Goal: Task Accomplishment & Management: Use online tool/utility

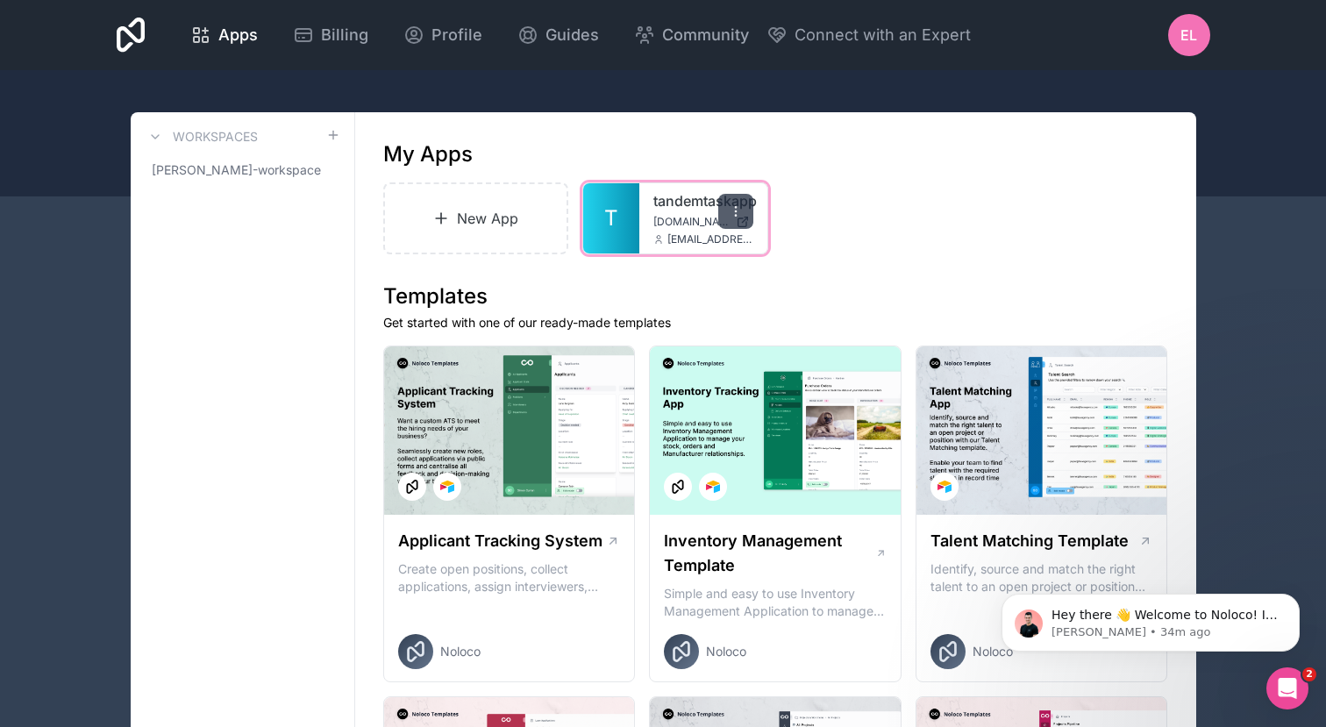
click at [737, 211] on icon at bounding box center [736, 211] width 14 height 14
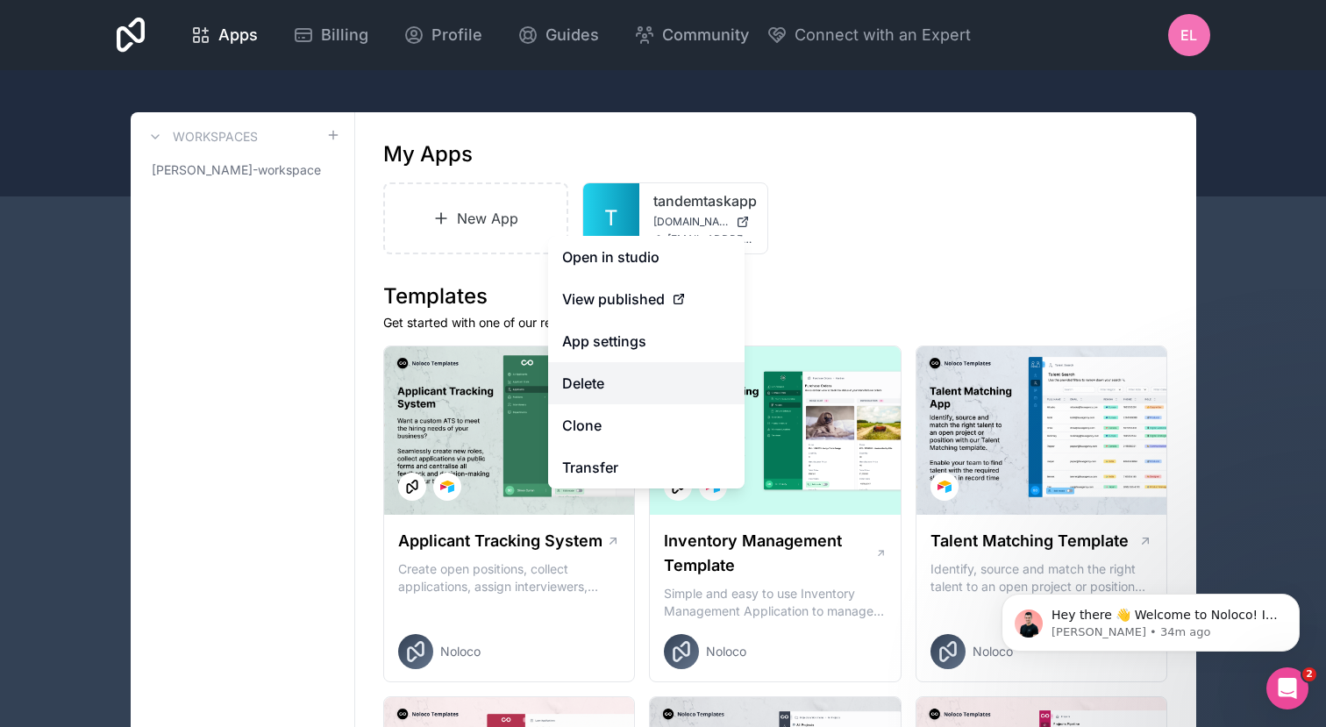
click at [601, 384] on button "Delete" at bounding box center [646, 383] width 196 height 42
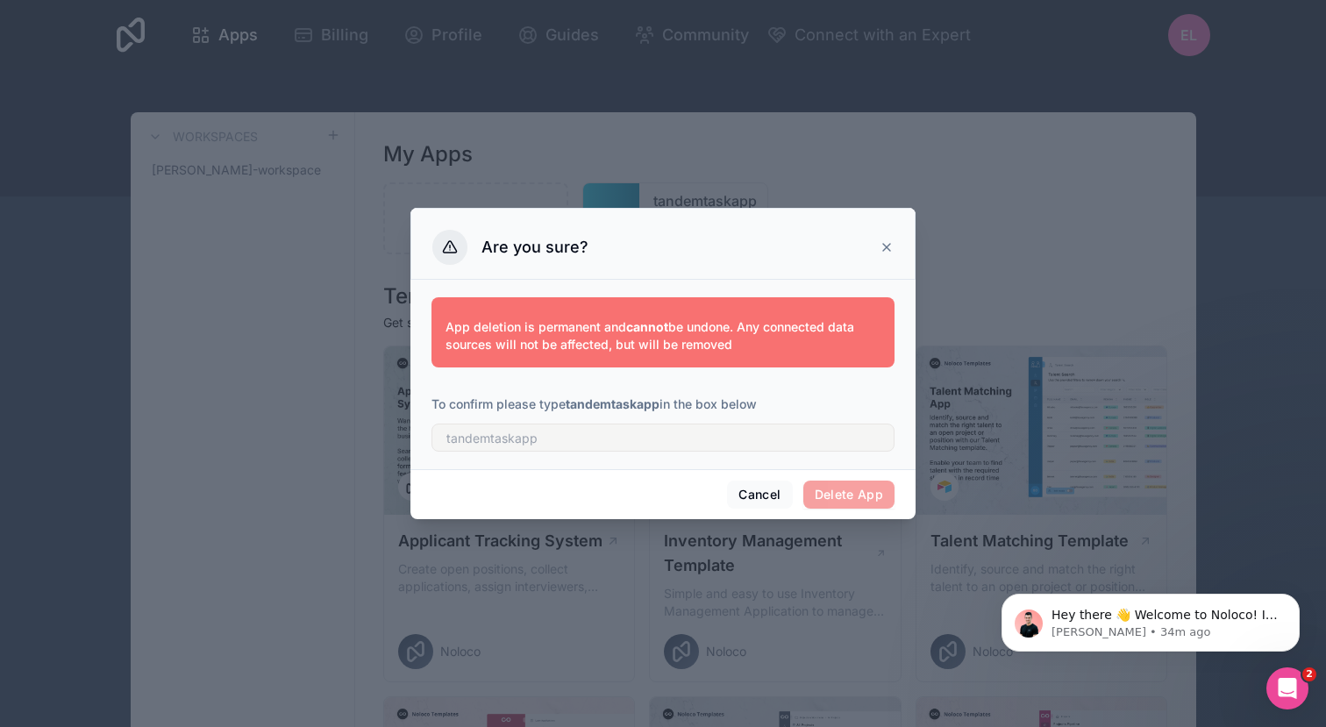
click at [620, 453] on div "App deletion is permanent and cannot be undone. Any connected data sources will…" at bounding box center [662, 371] width 463 height 168
click at [619, 441] on input "text" at bounding box center [662, 438] width 463 height 28
type input "tandemtaskapp"
click at [843, 477] on div "Cancel Delete App" at bounding box center [662, 494] width 505 height 50
click at [843, 491] on button "Delete App" at bounding box center [849, 495] width 92 height 28
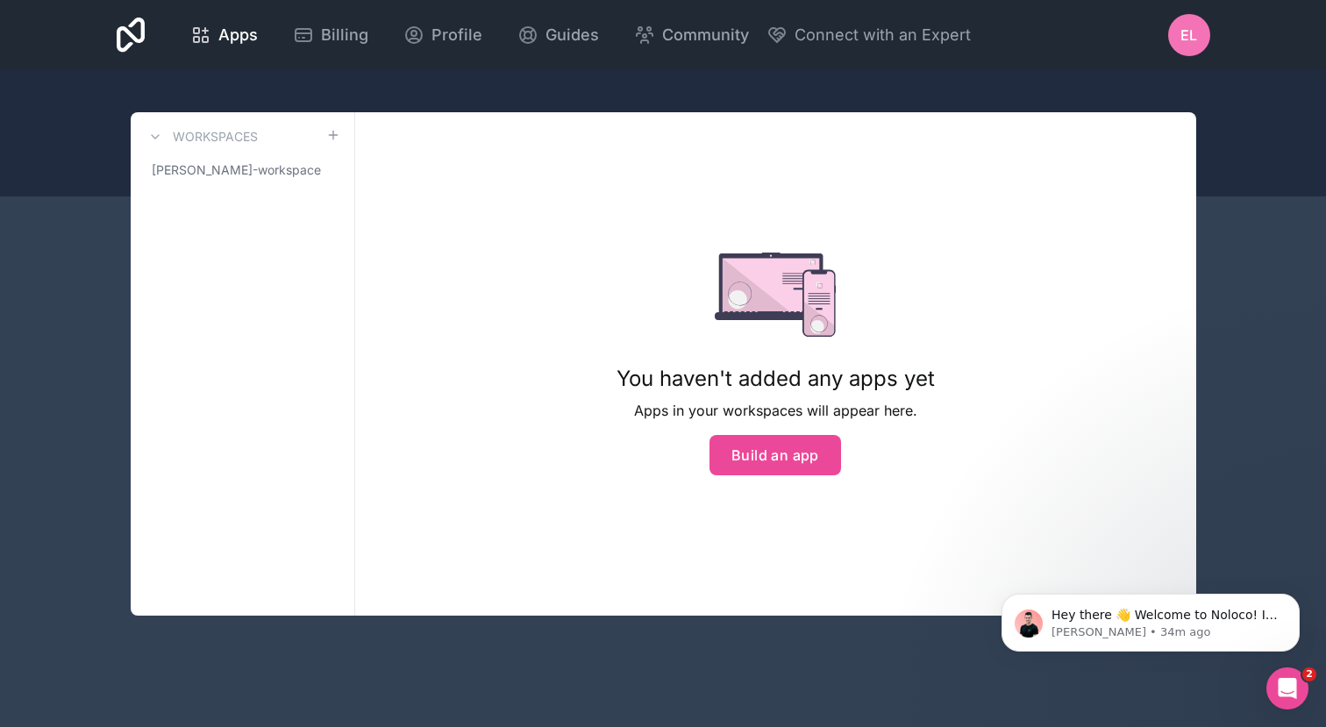
click at [1200, 39] on div "EL" at bounding box center [1189, 35] width 42 height 42
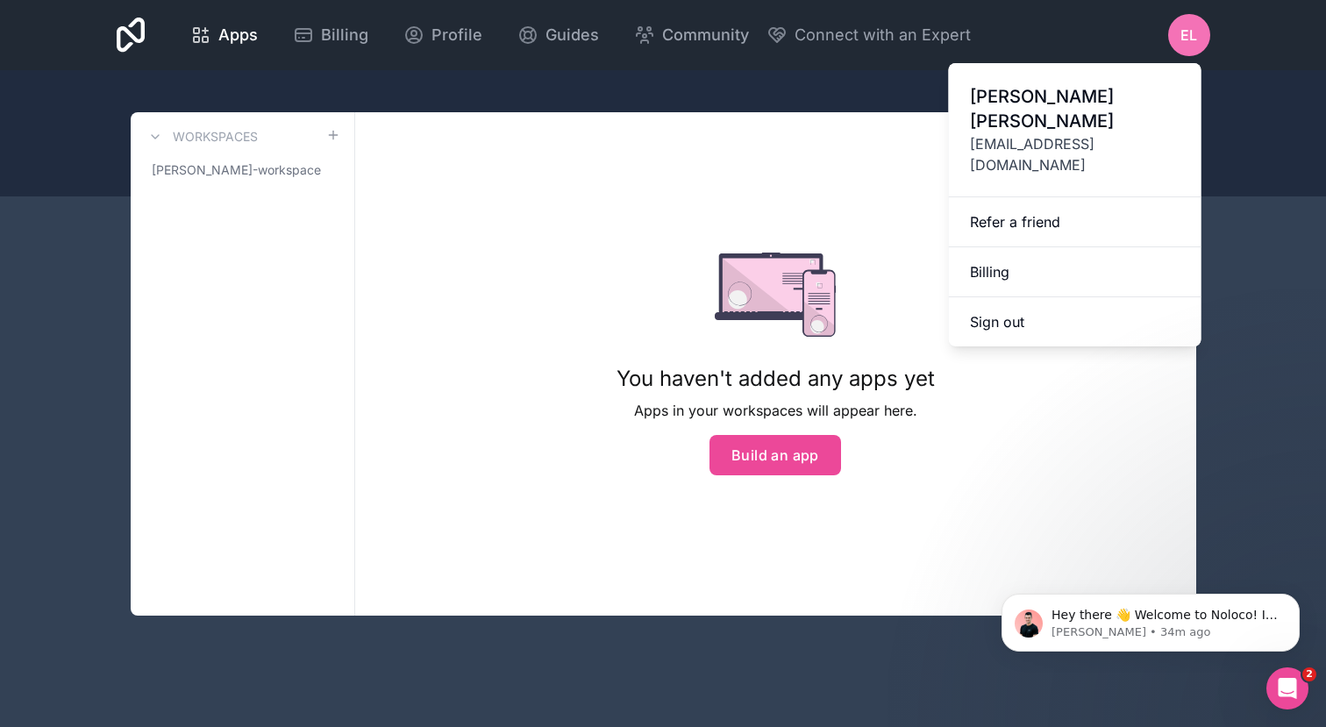
click at [722, 95] on div at bounding box center [663, 133] width 1326 height 126
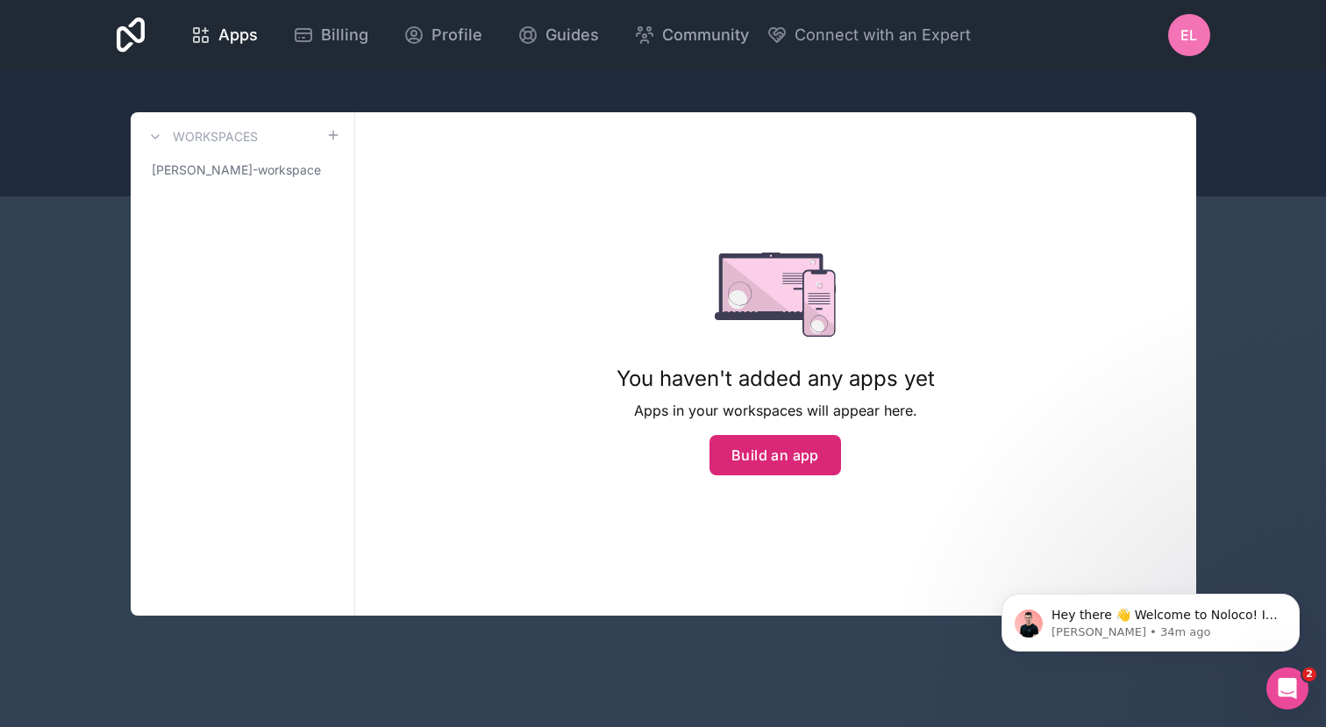
click at [774, 451] on button "Build an app" at bounding box center [775, 455] width 132 height 40
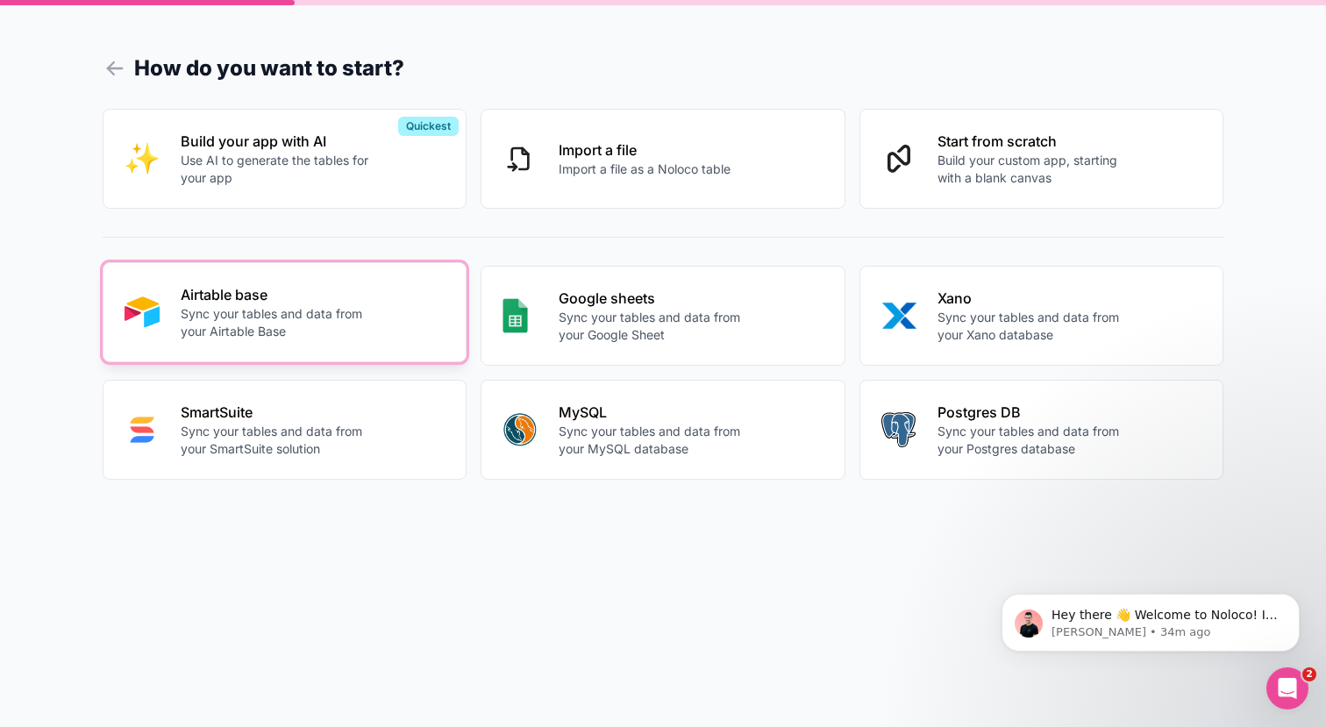
click at [349, 319] on p "Sync your tables and data from your Airtable Base" at bounding box center [278, 322] width 195 height 35
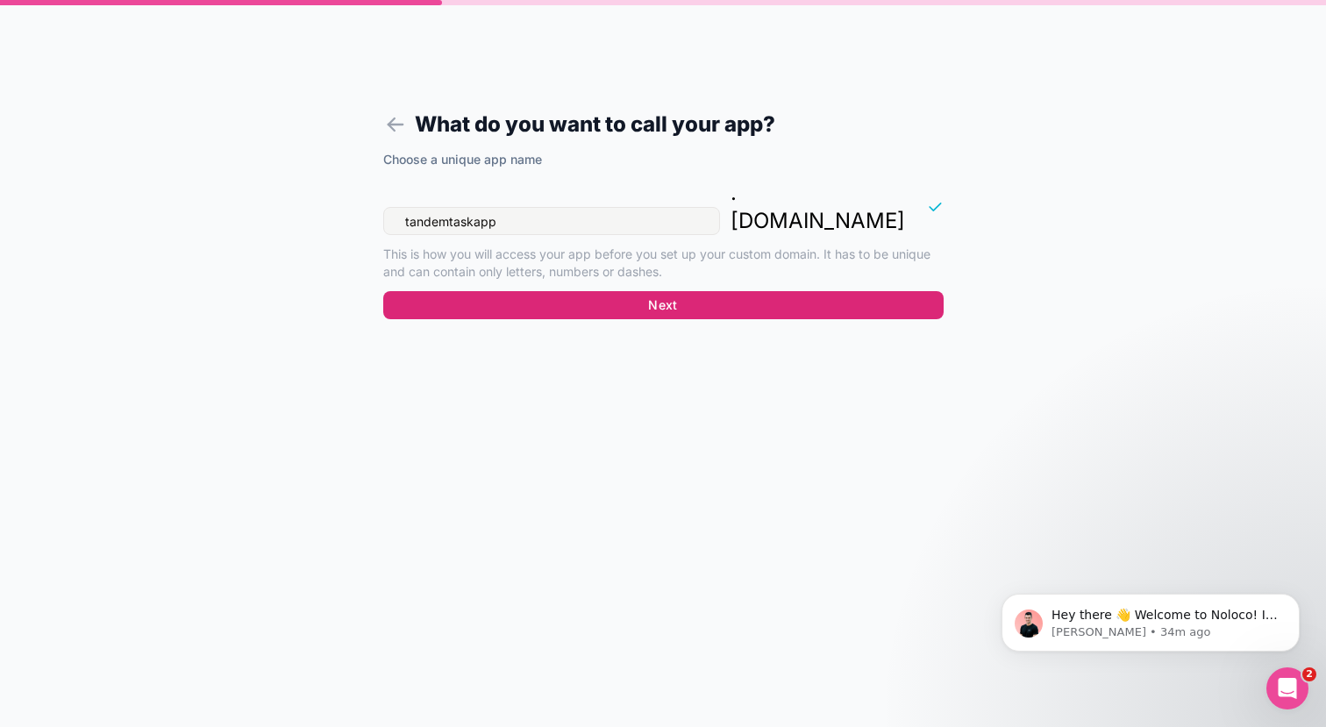
type input "tandemtaskapp"
click at [694, 291] on button "Next" at bounding box center [663, 305] width 560 height 28
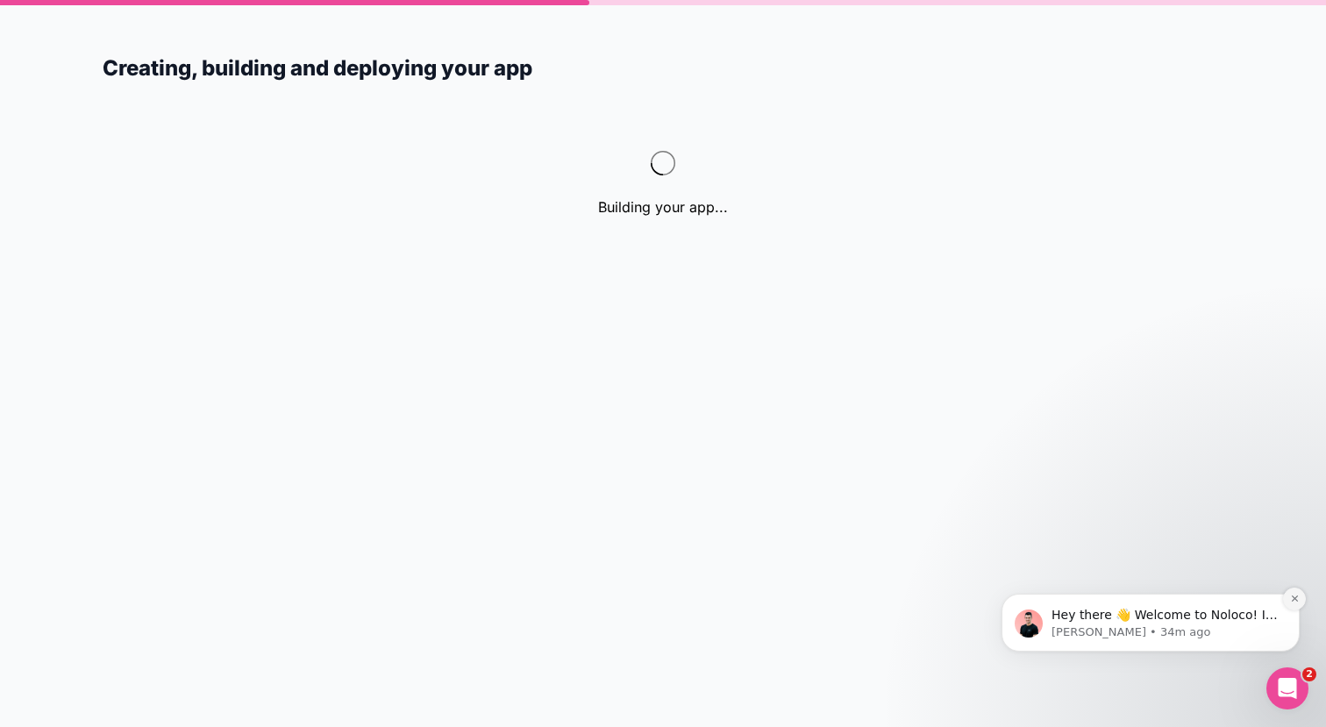
click at [1294, 590] on button "Dismiss notification" at bounding box center [1294, 598] width 23 height 23
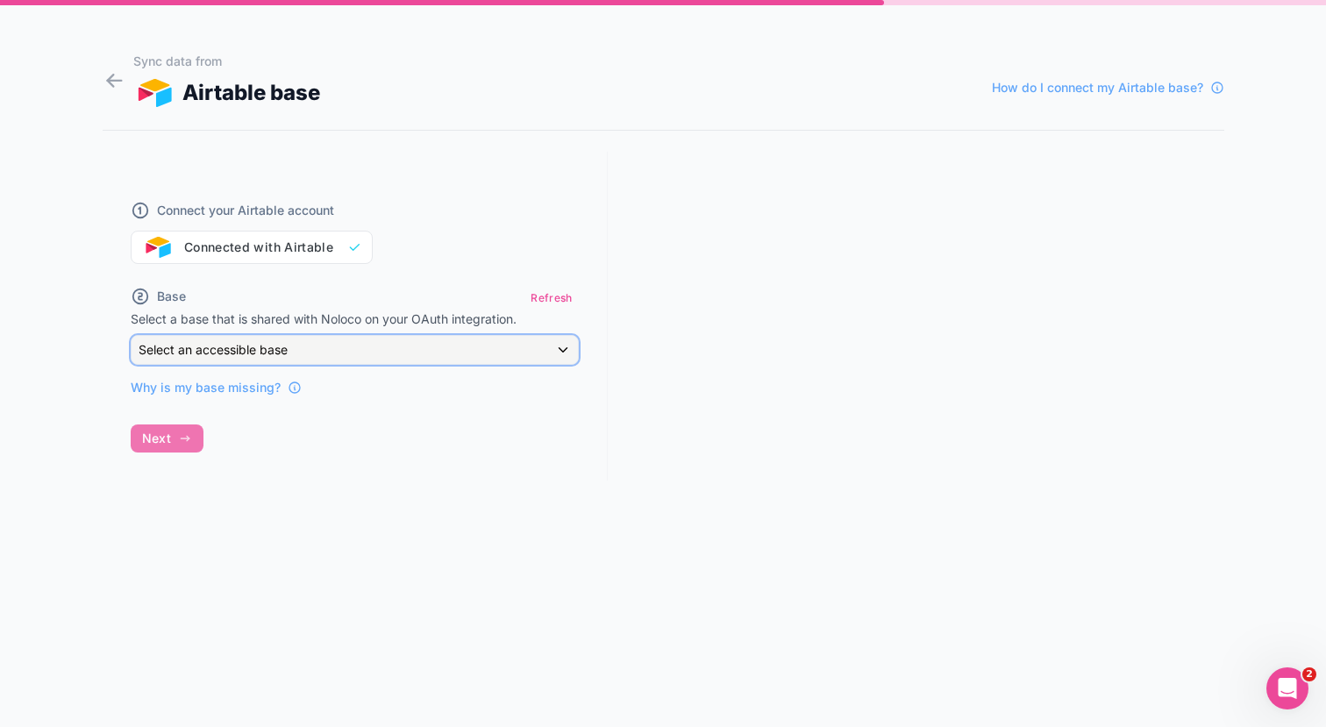
click at [354, 350] on div "Select an accessible base" at bounding box center [355, 350] width 446 height 28
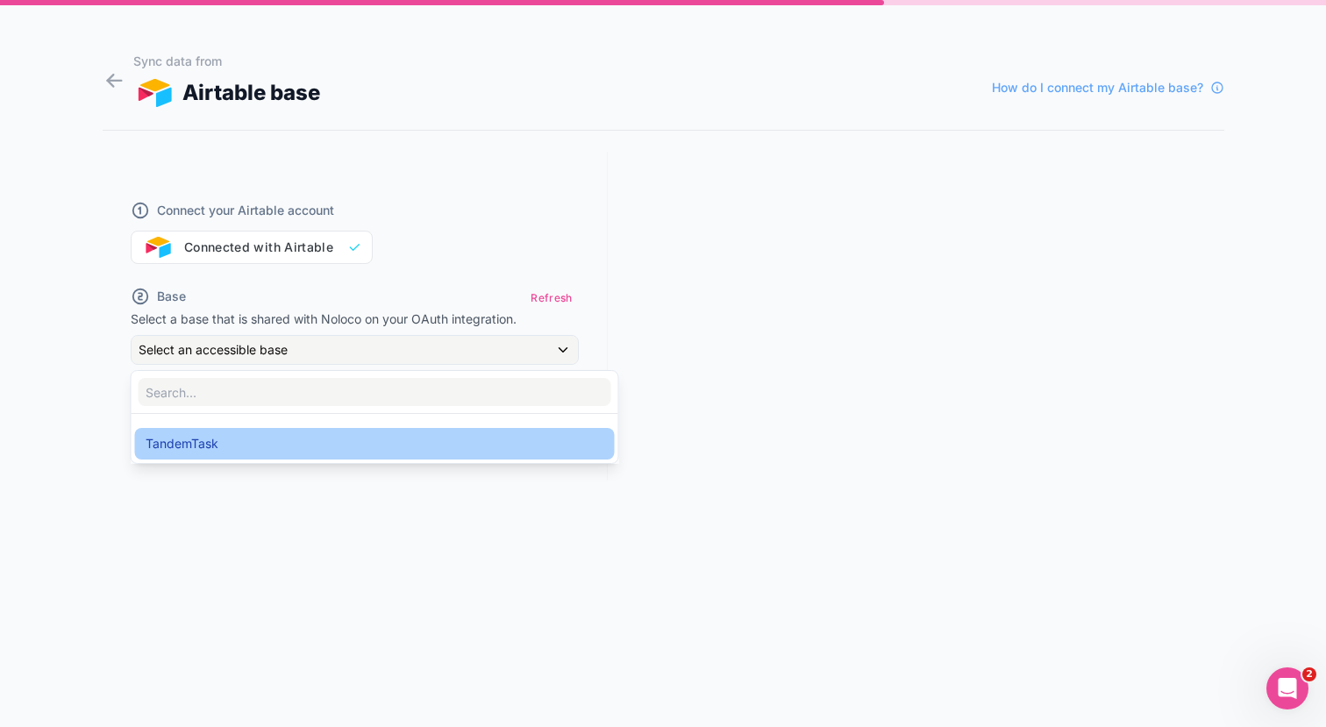
click at [322, 436] on div "TandemTask" at bounding box center [375, 443] width 459 height 21
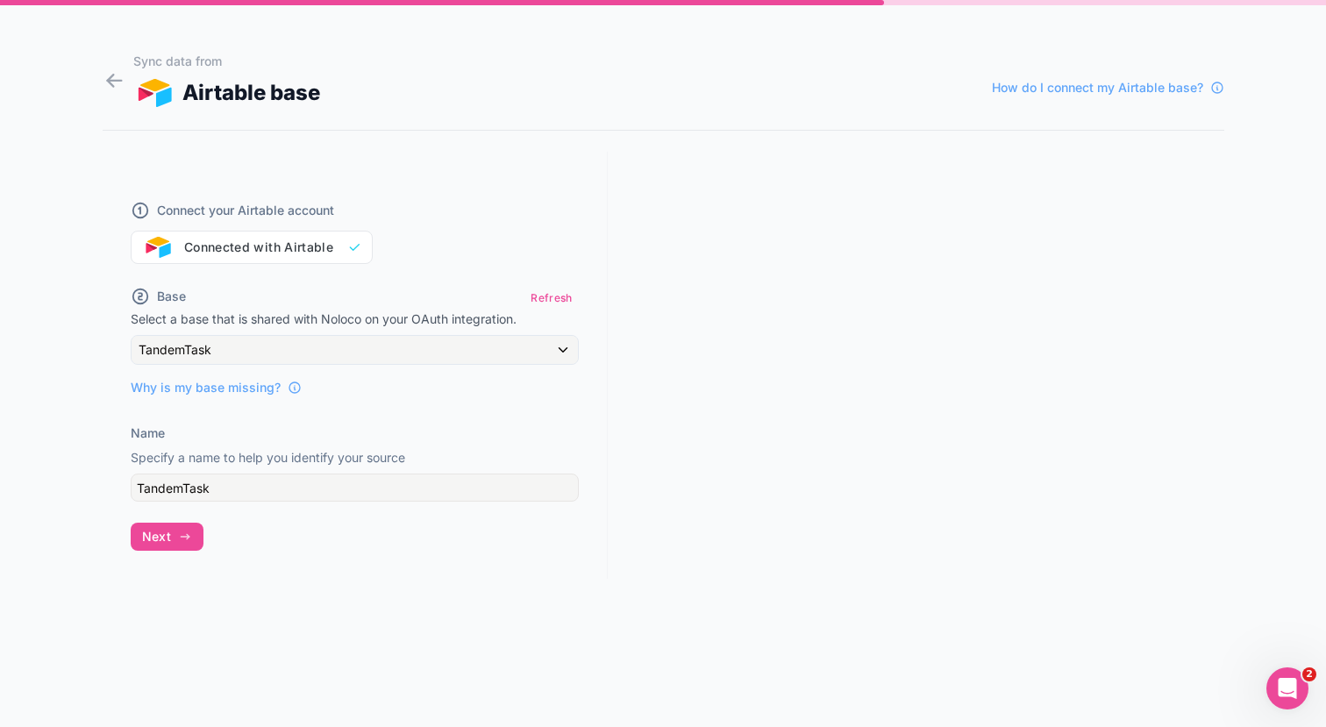
click at [326, 422] on div "Connect your Airtable account Connected with Airtable Base Refresh Select a bas…" at bounding box center [355, 365] width 505 height 427
click at [301, 487] on input "TandemTask" at bounding box center [355, 487] width 448 height 28
click at [282, 571] on div "Connect your Airtable account Connected with Airtable Base Refresh Select a bas…" at bounding box center [355, 365] width 505 height 427
click at [156, 541] on span "Next" at bounding box center [156, 537] width 29 height 16
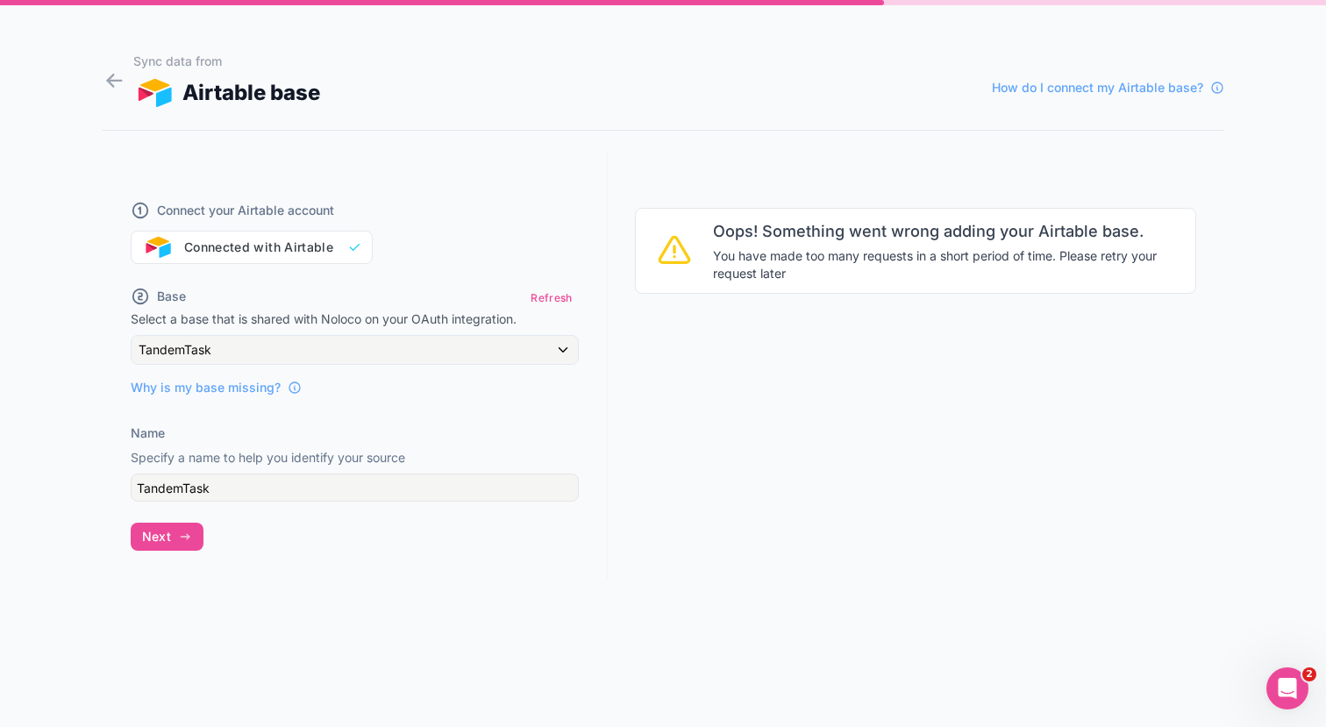
drag, startPoint x: 713, startPoint y: 229, endPoint x: 775, endPoint y: 266, distance: 72.3
click at [773, 262] on div "Oops! Something went wrong adding your Airtable base. You have made too many re…" at bounding box center [949, 250] width 472 height 63
drag, startPoint x: 785, startPoint y: 274, endPoint x: 734, endPoint y: 239, distance: 61.3
click at [734, 239] on div "Oops! Something went wrong adding your Airtable base. You have made too many re…" at bounding box center [949, 250] width 472 height 63
click at [736, 250] on span "You have made too many requests in a short period of time. Please retry your re…" at bounding box center [949, 264] width 472 height 35
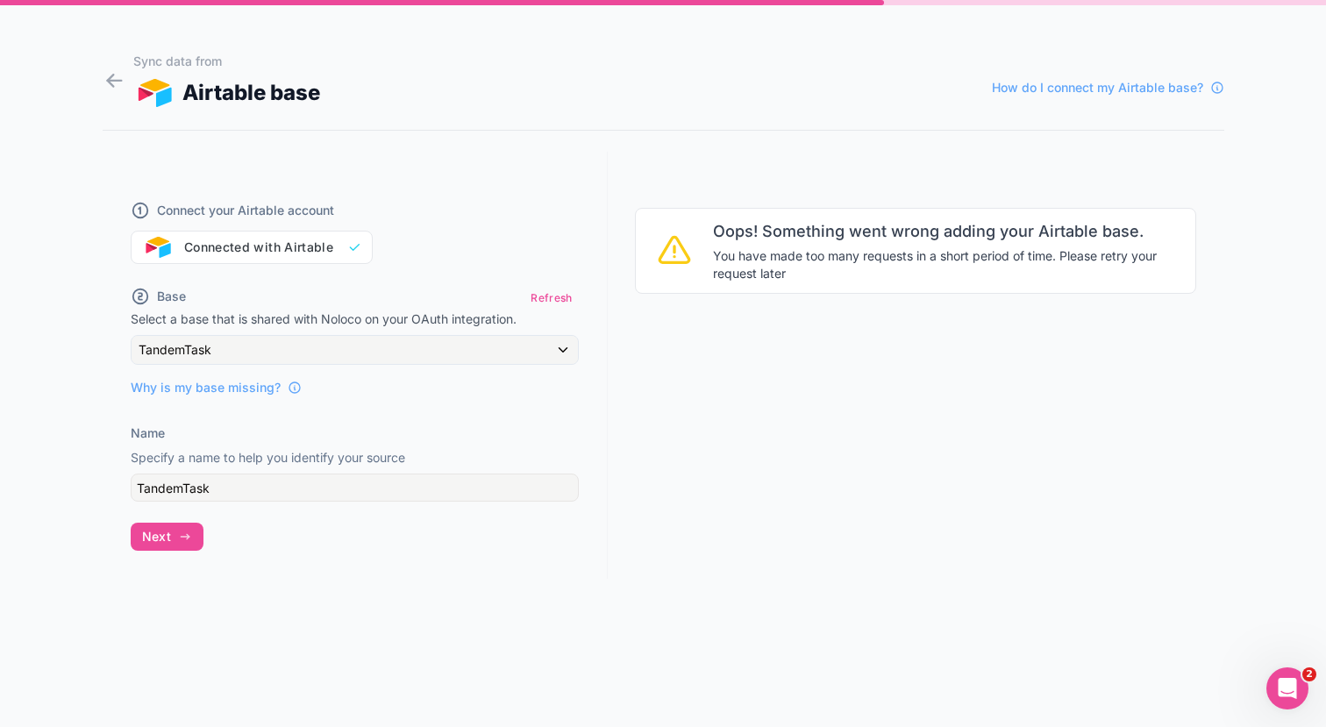
click at [736, 250] on span "You have made too many requests in a short period of time. Please retry your re…" at bounding box center [949, 264] width 472 height 35
click at [936, 47] on form "Sync data from Airtable base How do I connect my Airtable base? Connect your Ai…" at bounding box center [663, 384] width 1121 height 685
click at [101, 78] on div "Sync data from Airtable base How do I connect my Airtable base? Connect your Ai…" at bounding box center [663, 363] width 1326 height 727
click at [115, 77] on icon at bounding box center [115, 80] width 24 height 25
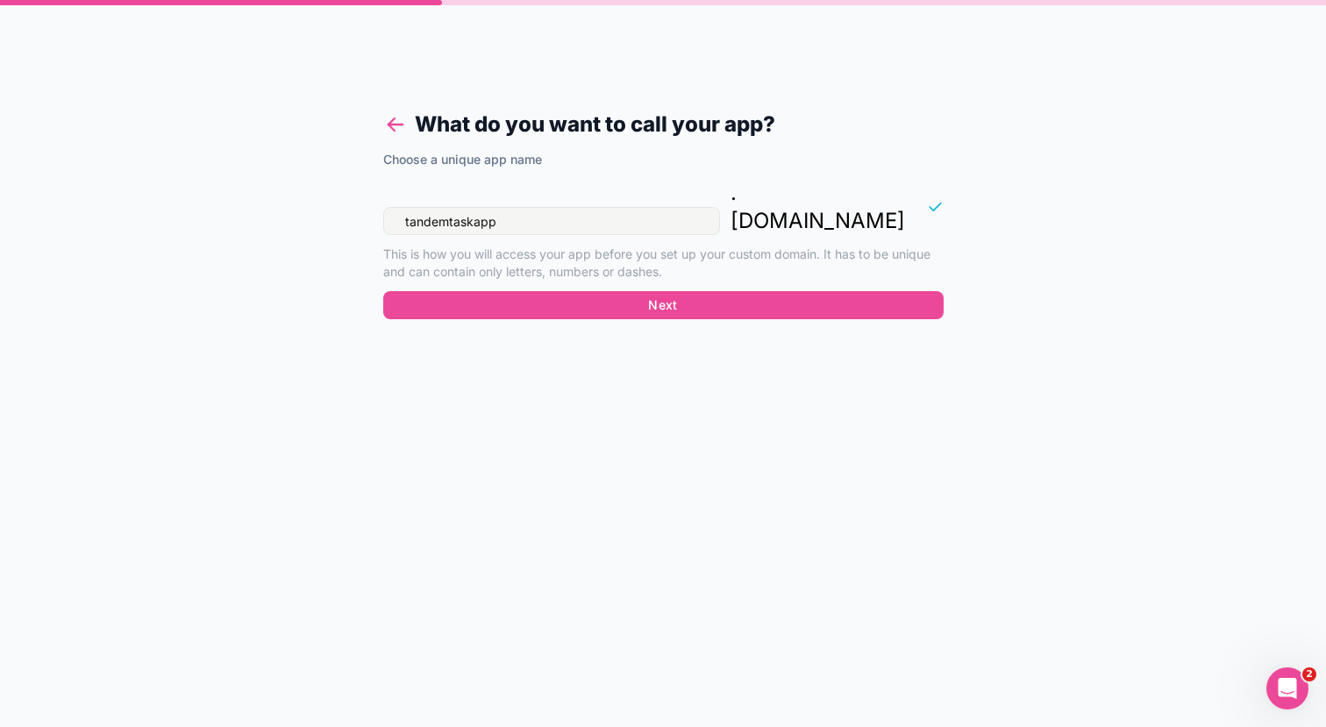
click at [387, 121] on icon at bounding box center [395, 124] width 25 height 25
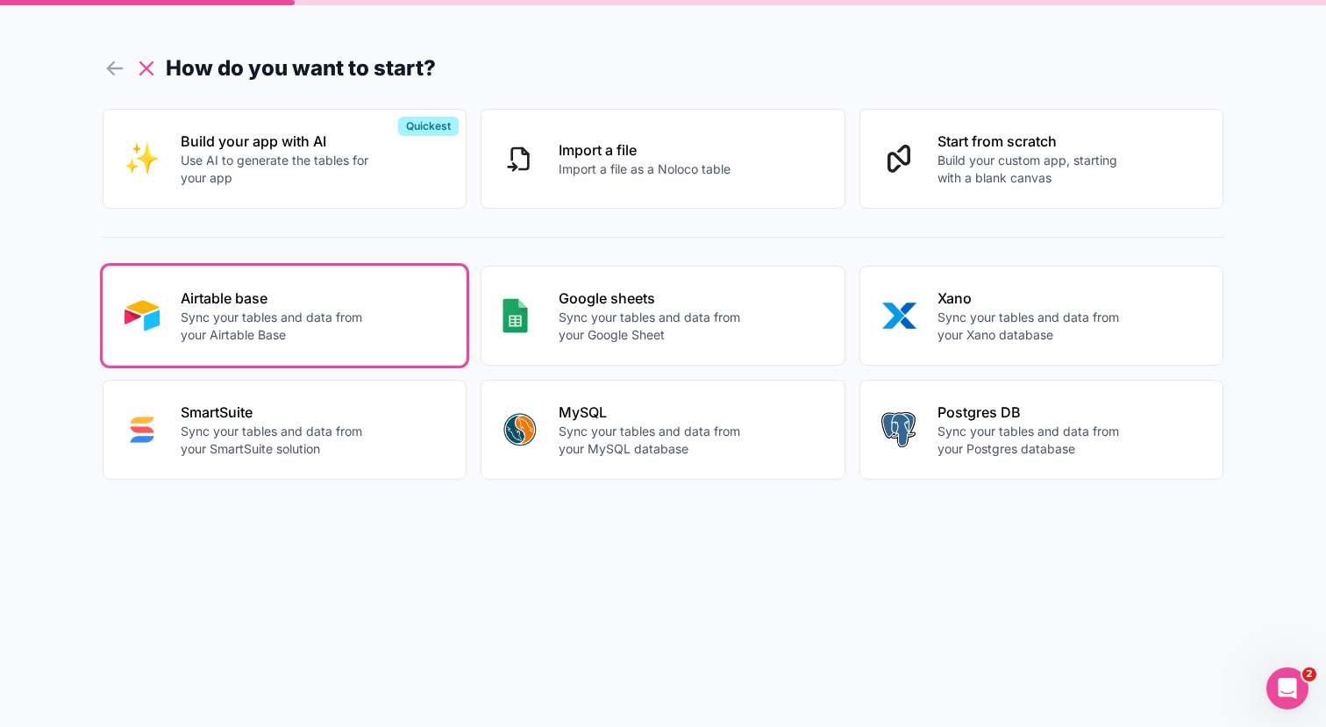
click at [147, 65] on icon at bounding box center [146, 68] width 12 height 12
click at [112, 65] on icon at bounding box center [115, 68] width 25 height 25
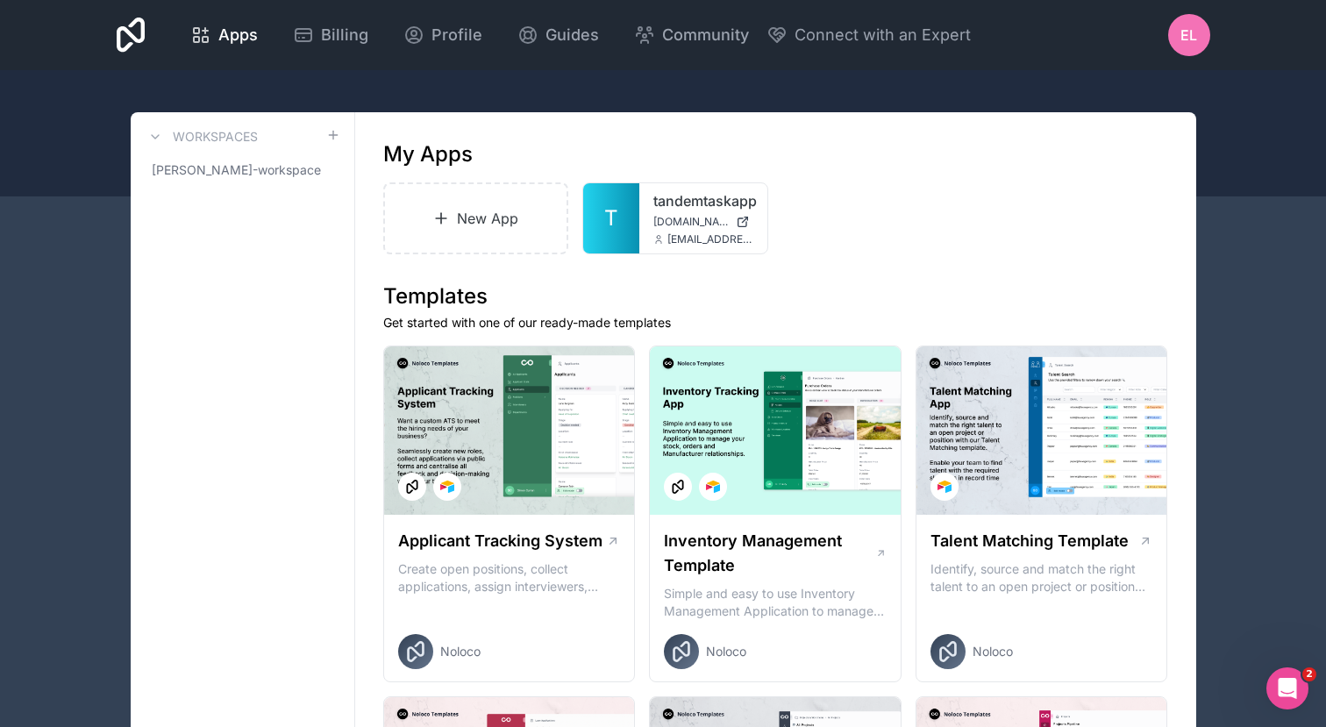
click at [1207, 44] on div "EL" at bounding box center [1189, 35] width 42 height 42
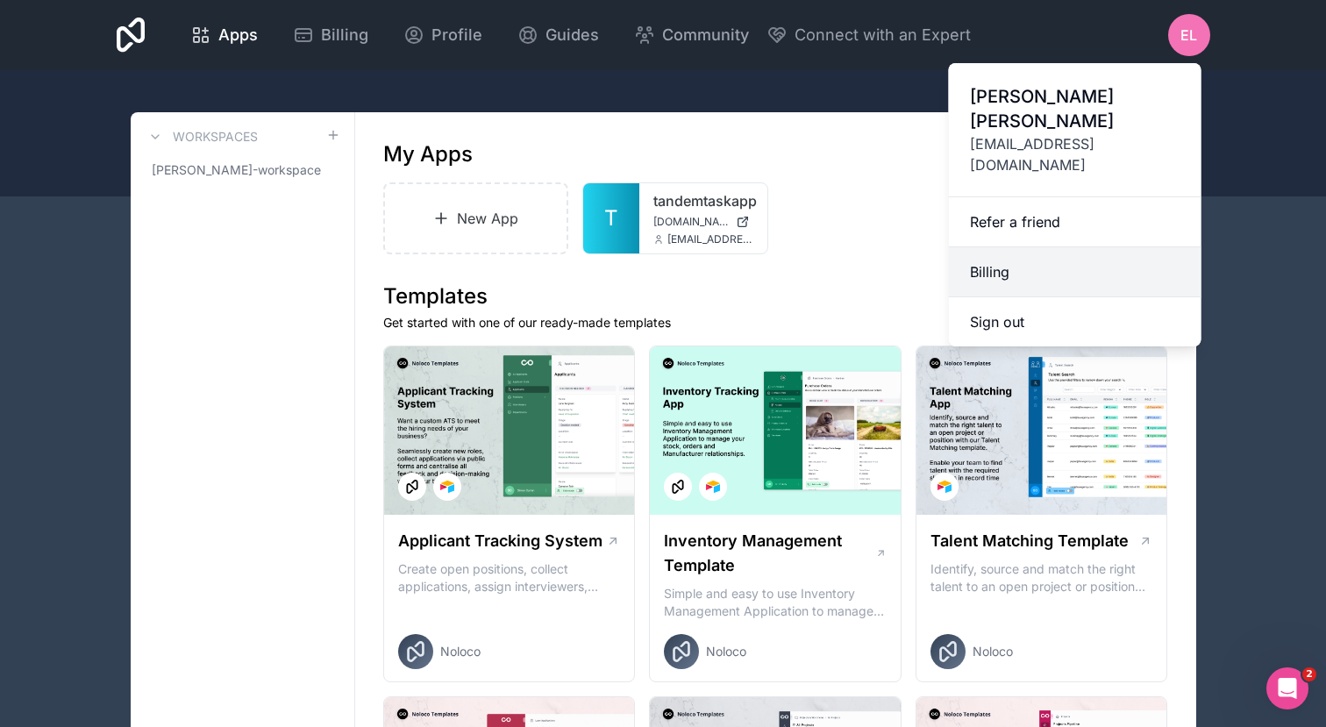
click at [987, 247] on link "Billing" at bounding box center [1075, 272] width 253 height 50
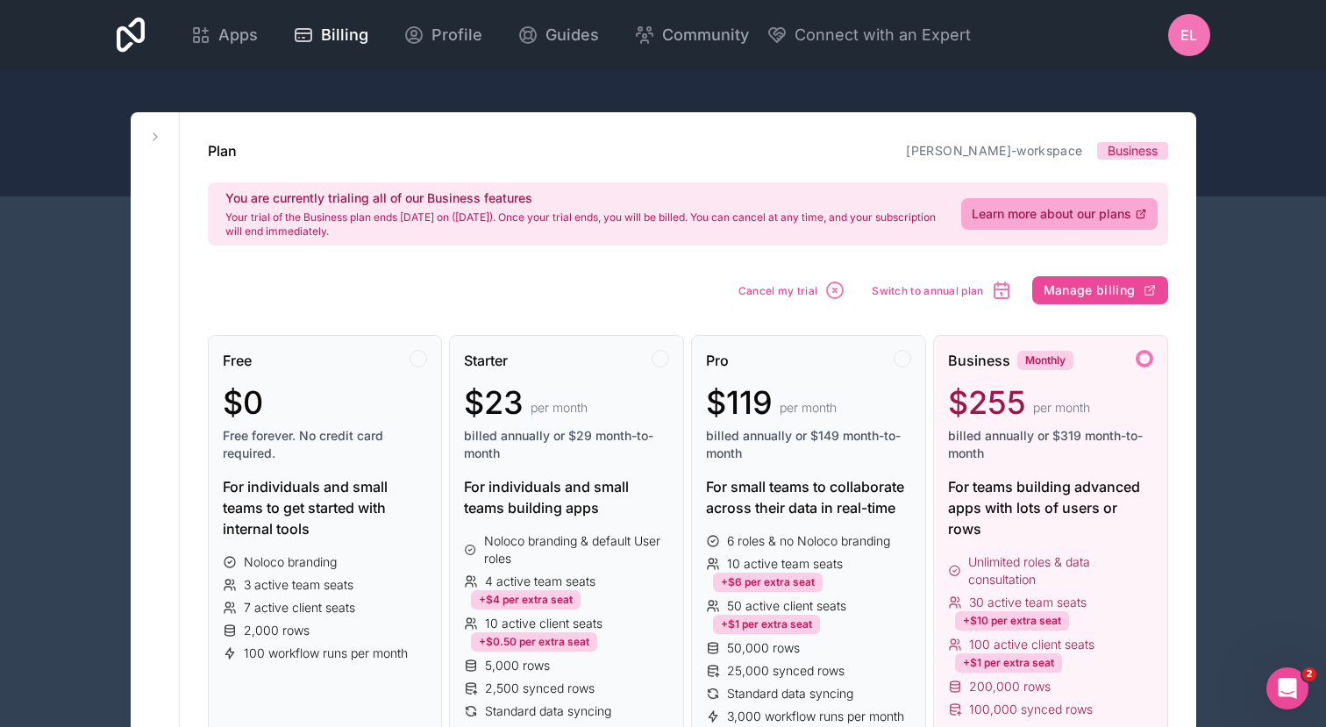
click at [1136, 143] on span "Business" at bounding box center [1132, 151] width 50 height 18
click at [1134, 147] on span "Business" at bounding box center [1132, 151] width 50 height 18
click at [408, 26] on icon at bounding box center [413, 35] width 21 height 21
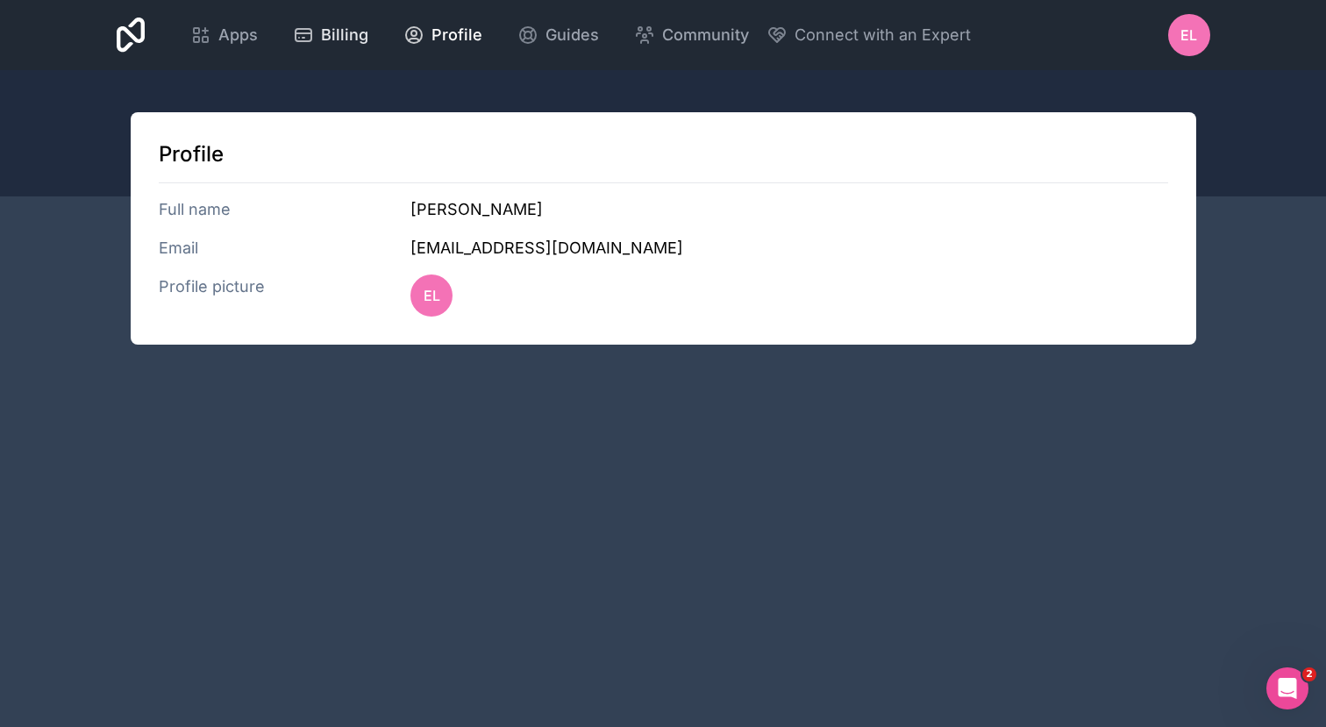
click at [311, 43] on icon at bounding box center [303, 35] width 21 height 21
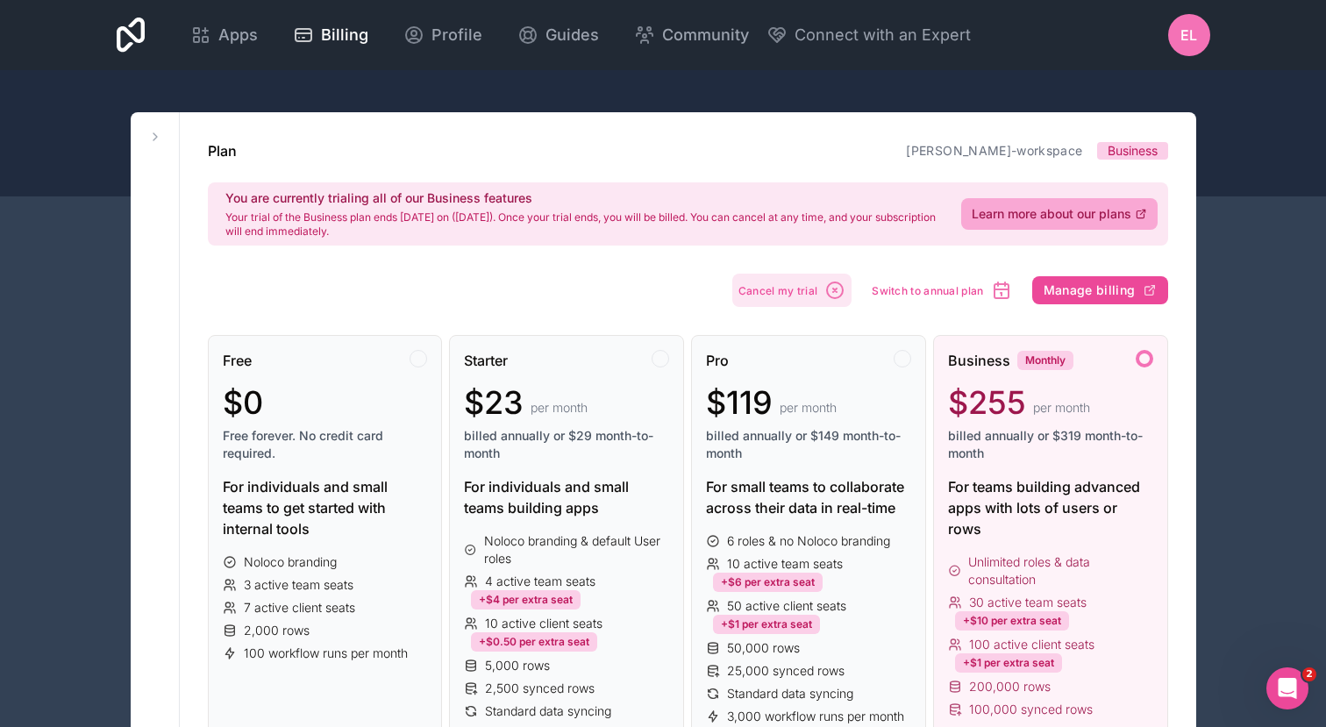
click at [811, 289] on span "Cancel my trial" at bounding box center [778, 290] width 80 height 13
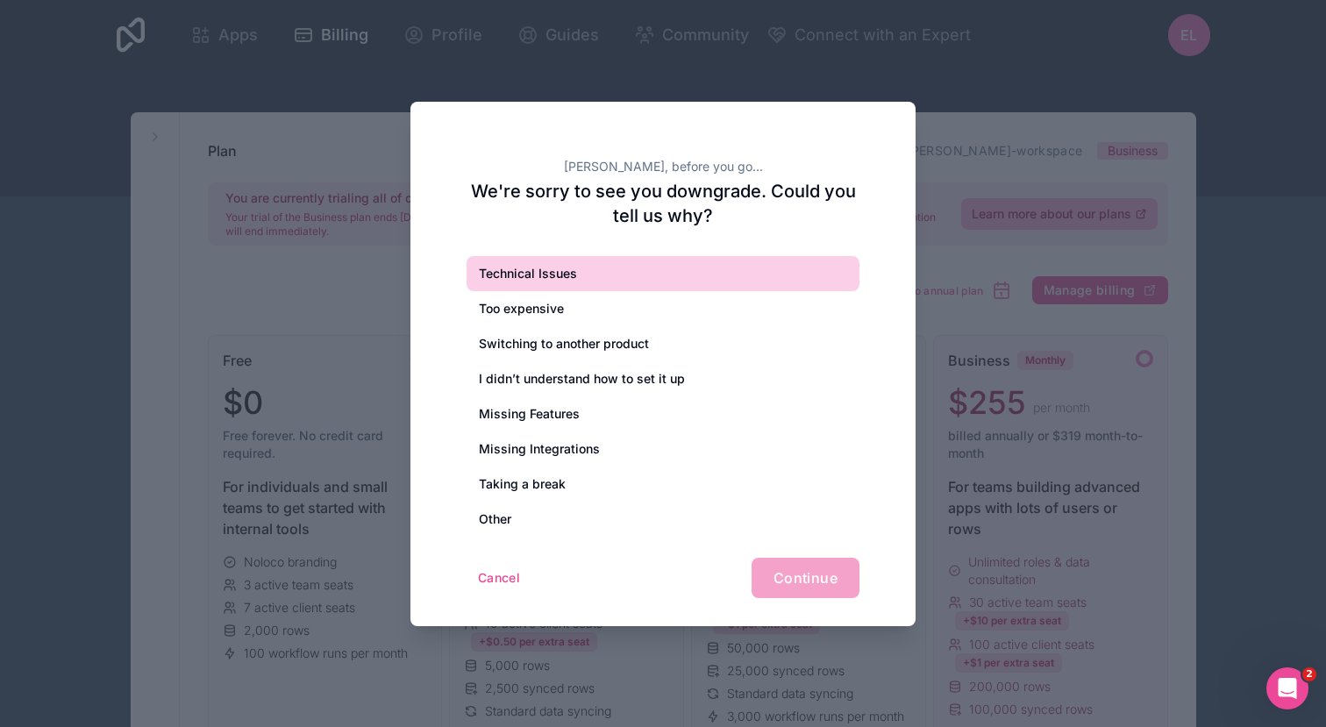
click at [552, 275] on div "Technical Issues" at bounding box center [662, 273] width 393 height 35
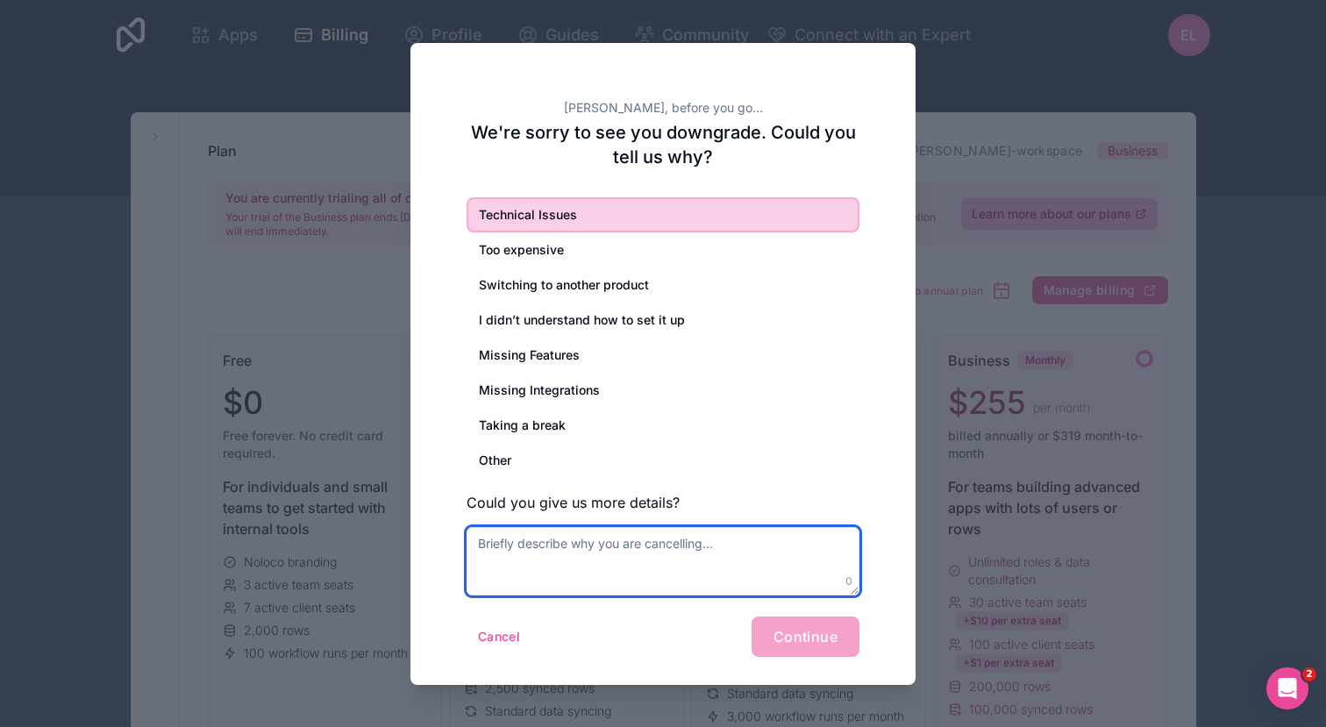
click at [692, 566] on textarea at bounding box center [662, 561] width 393 height 68
type textarea "Couldn't import AIrtable"
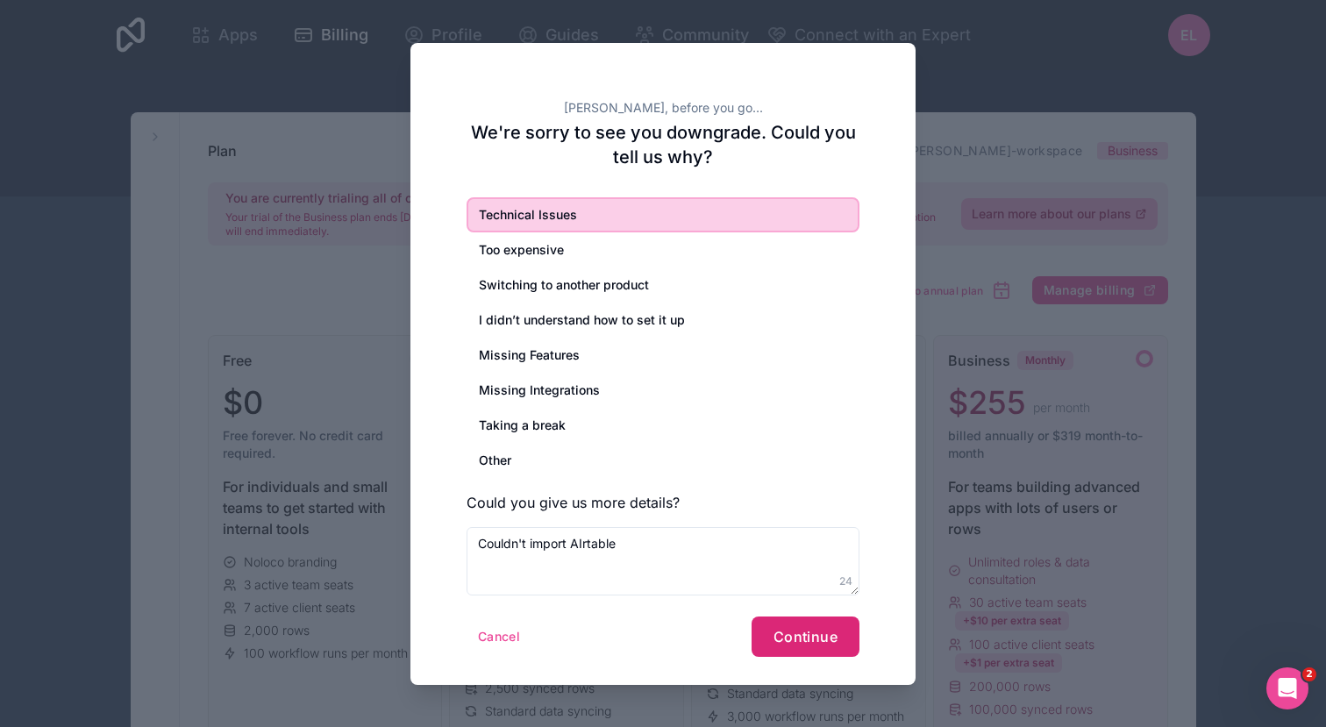
click at [802, 621] on button "Continue" at bounding box center [805, 636] width 108 height 40
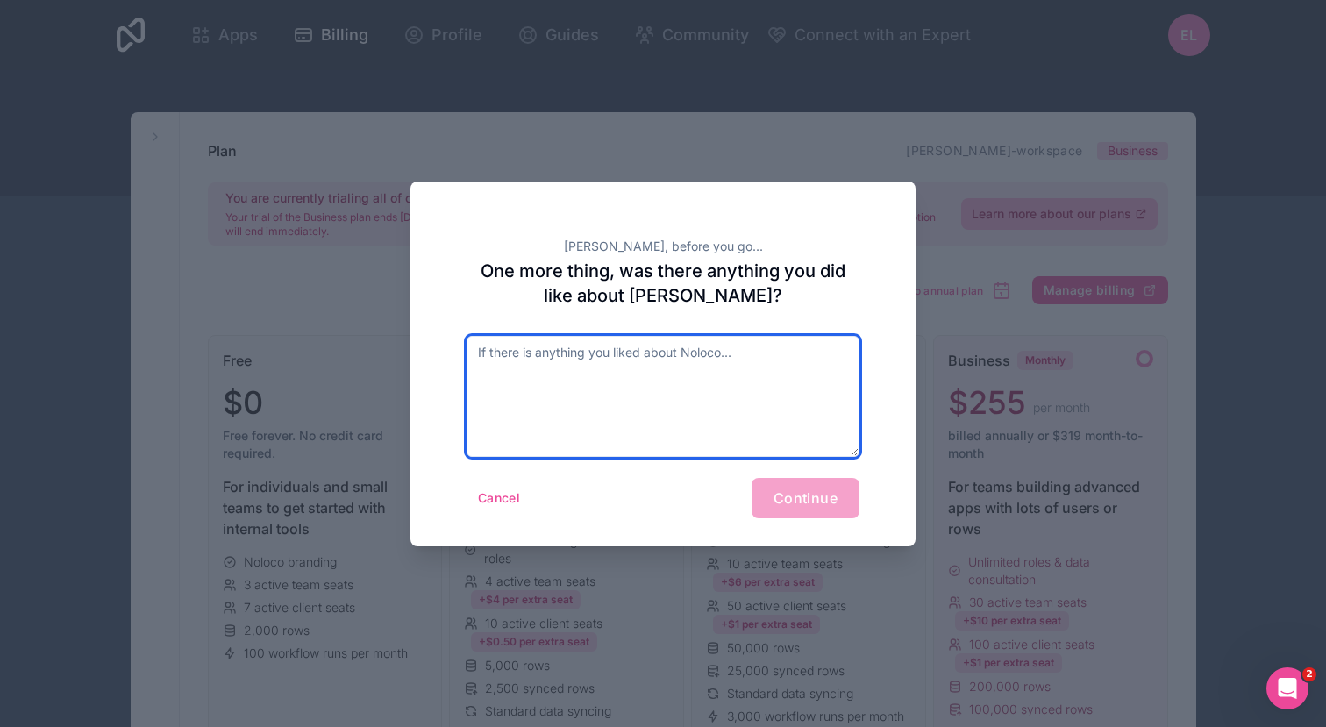
drag, startPoint x: 674, startPoint y: 371, endPoint x: 674, endPoint y: 357, distance: 14.0
click at [673, 364] on textarea at bounding box center [662, 396] width 393 height 121
type textarea "Nope"
type textarea "I wouldn't know. Couldn't connect Airtable, but Noloco has potential."
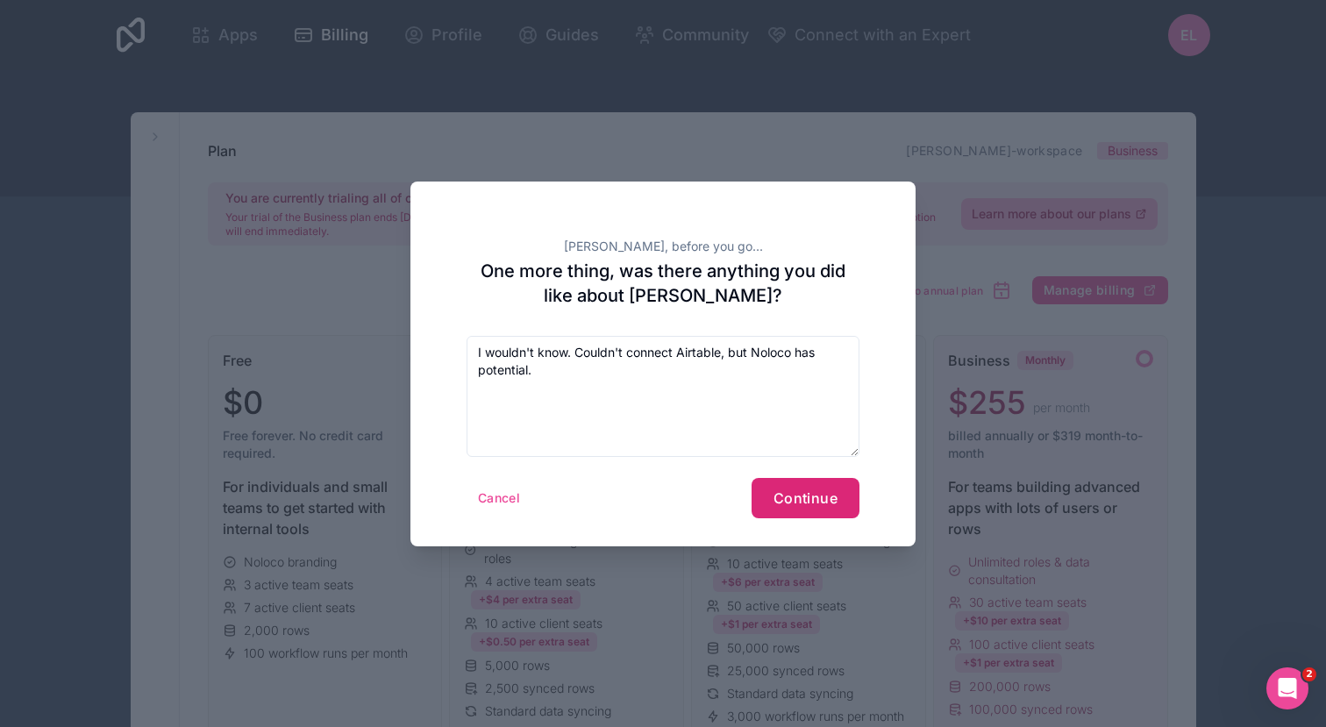
click at [795, 500] on span "Continue" at bounding box center [805, 498] width 64 height 18
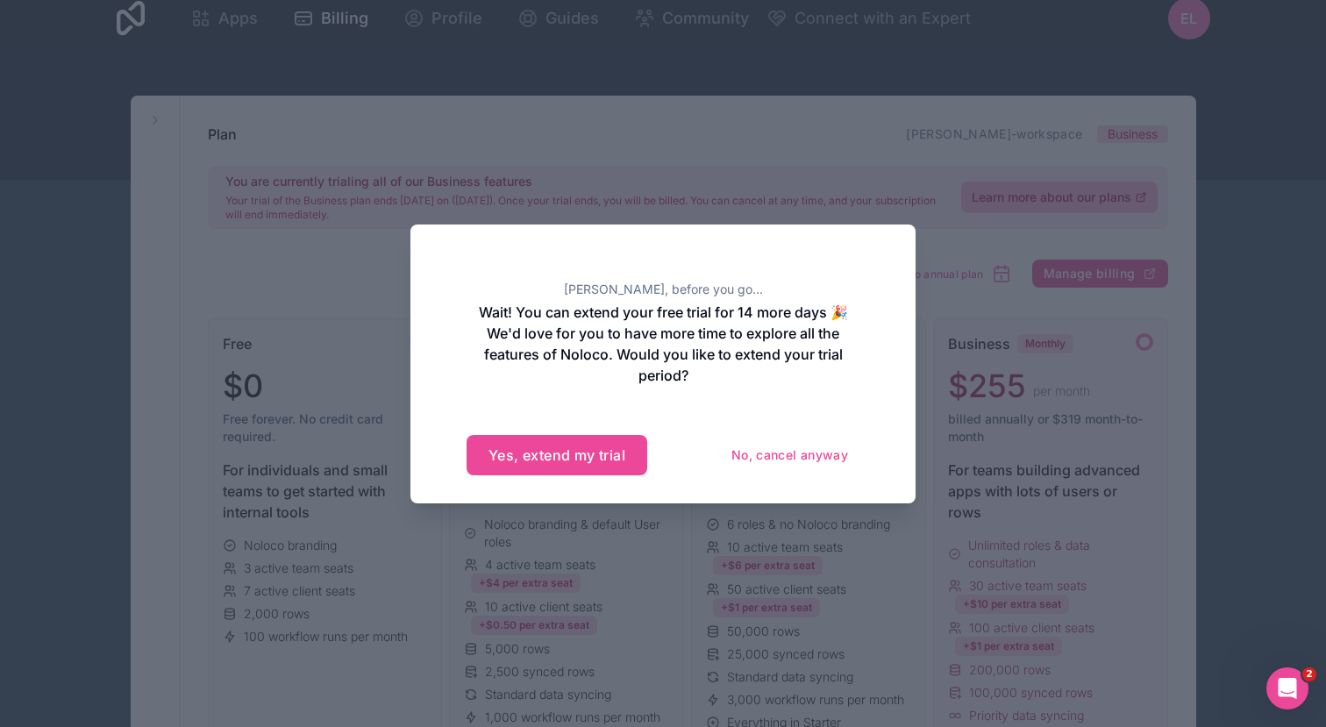
scroll to position [16, 0]
click at [622, 460] on button "Yes, extend my trial" at bounding box center [556, 455] width 181 height 40
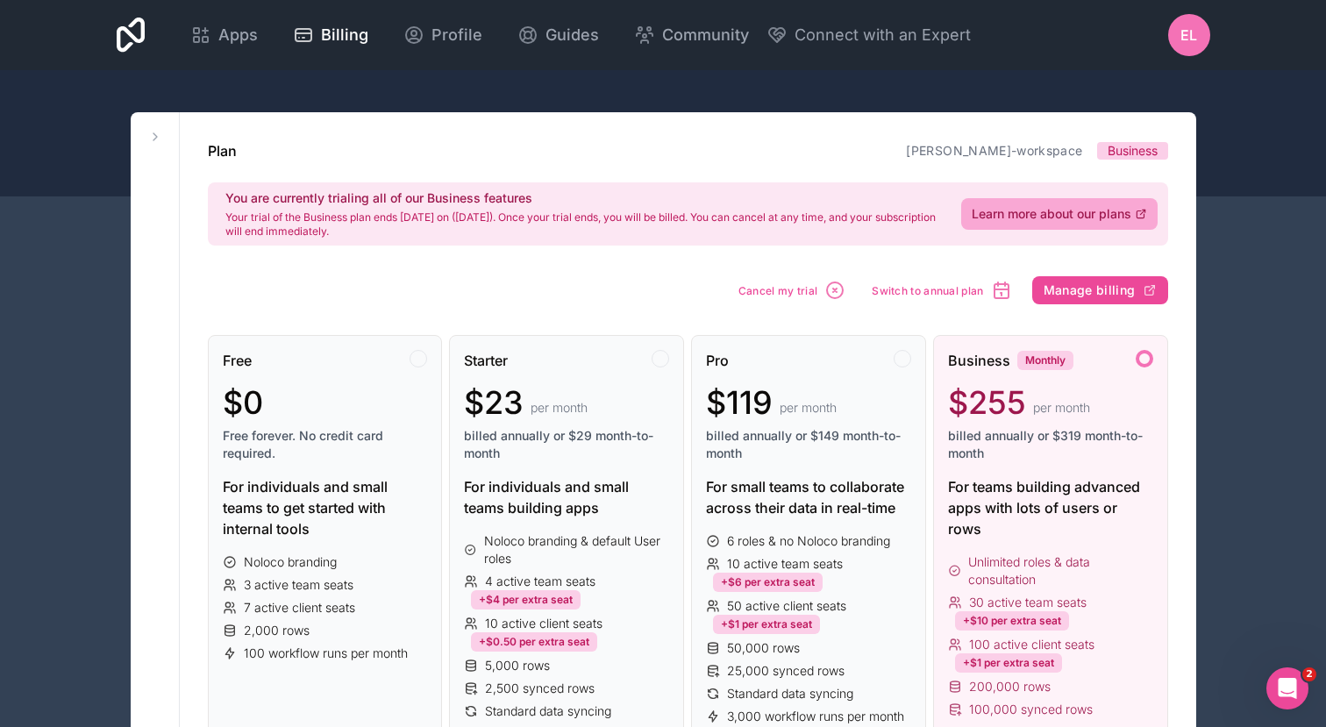
click at [461, 92] on div at bounding box center [663, 133] width 1326 height 126
click at [235, 38] on span "Apps" at bounding box center [237, 35] width 39 height 25
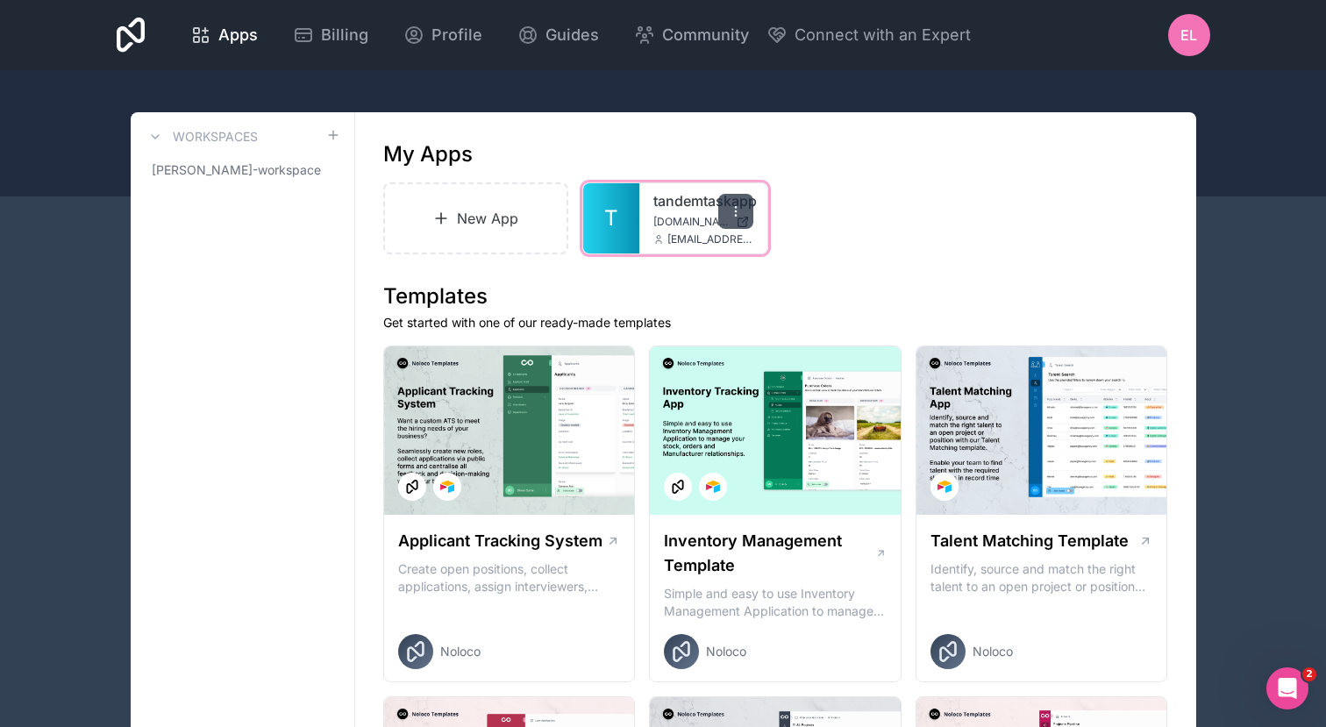
click at [735, 211] on icon at bounding box center [735, 210] width 1 height 1
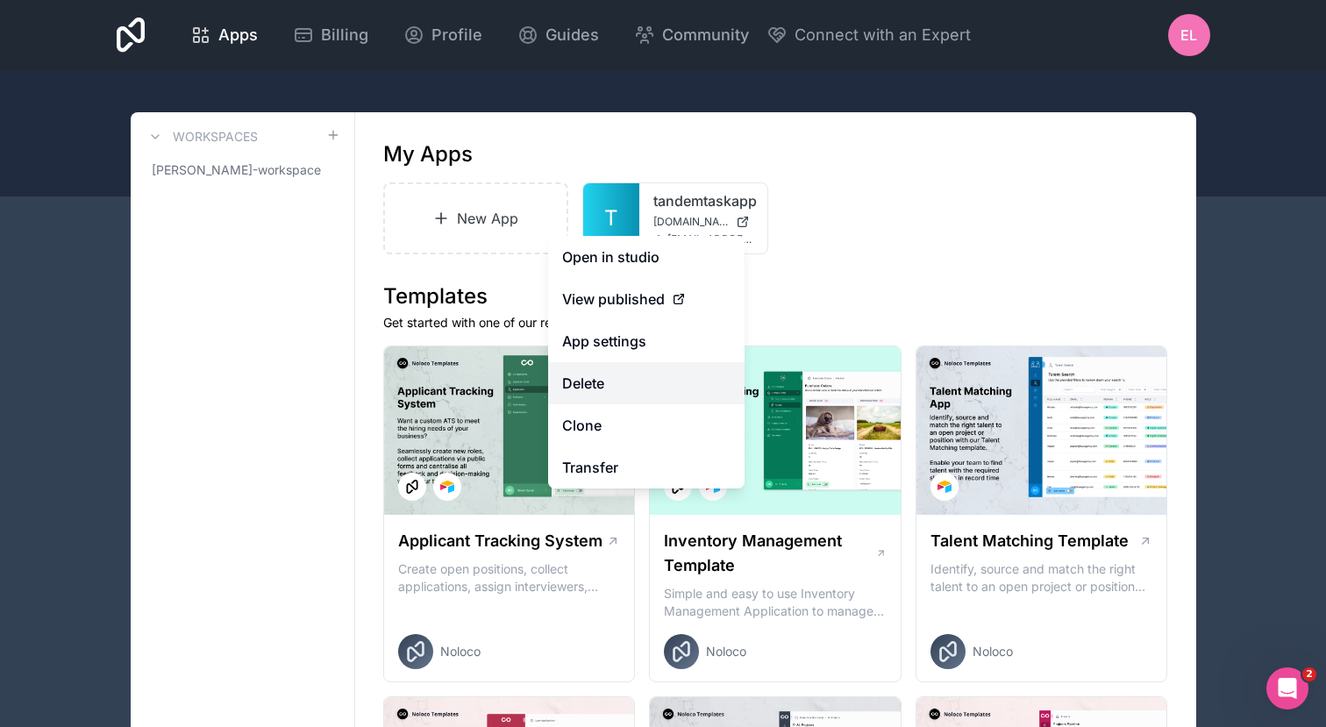
click at [595, 388] on button "Delete" at bounding box center [646, 383] width 196 height 42
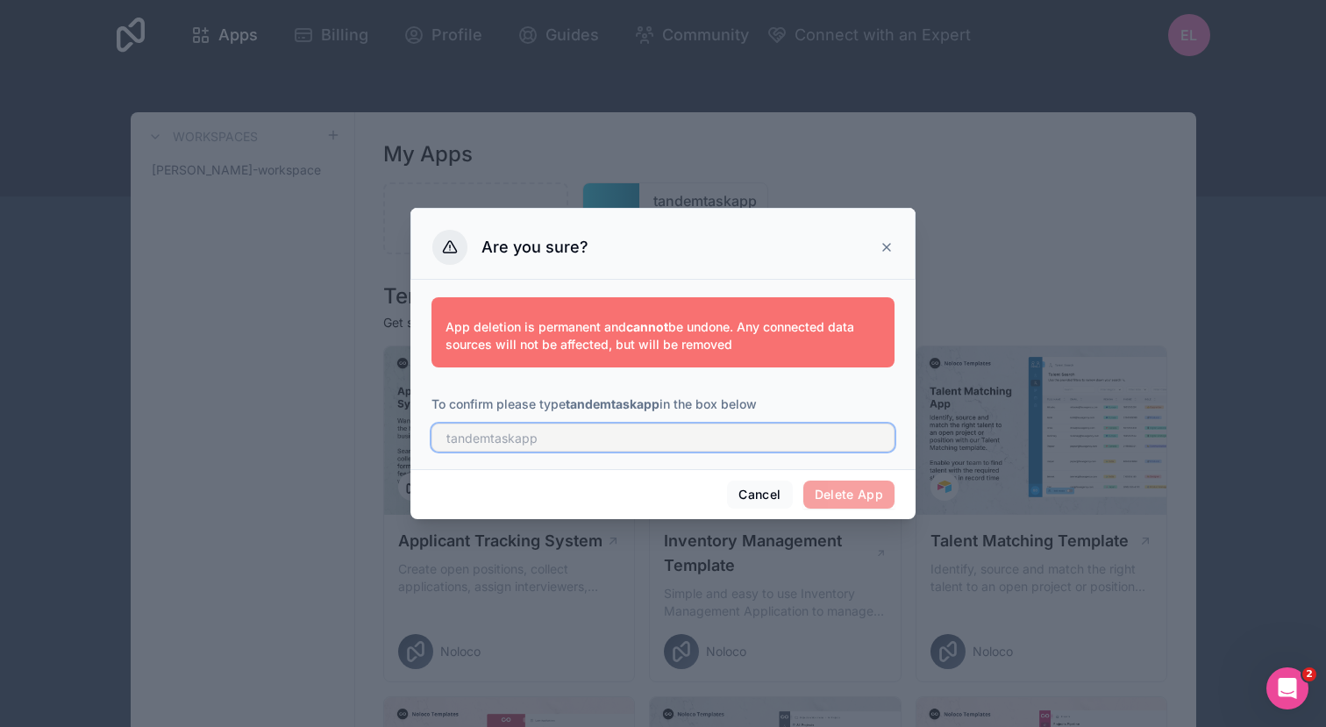
click at [545, 441] on input "text" at bounding box center [662, 438] width 463 height 28
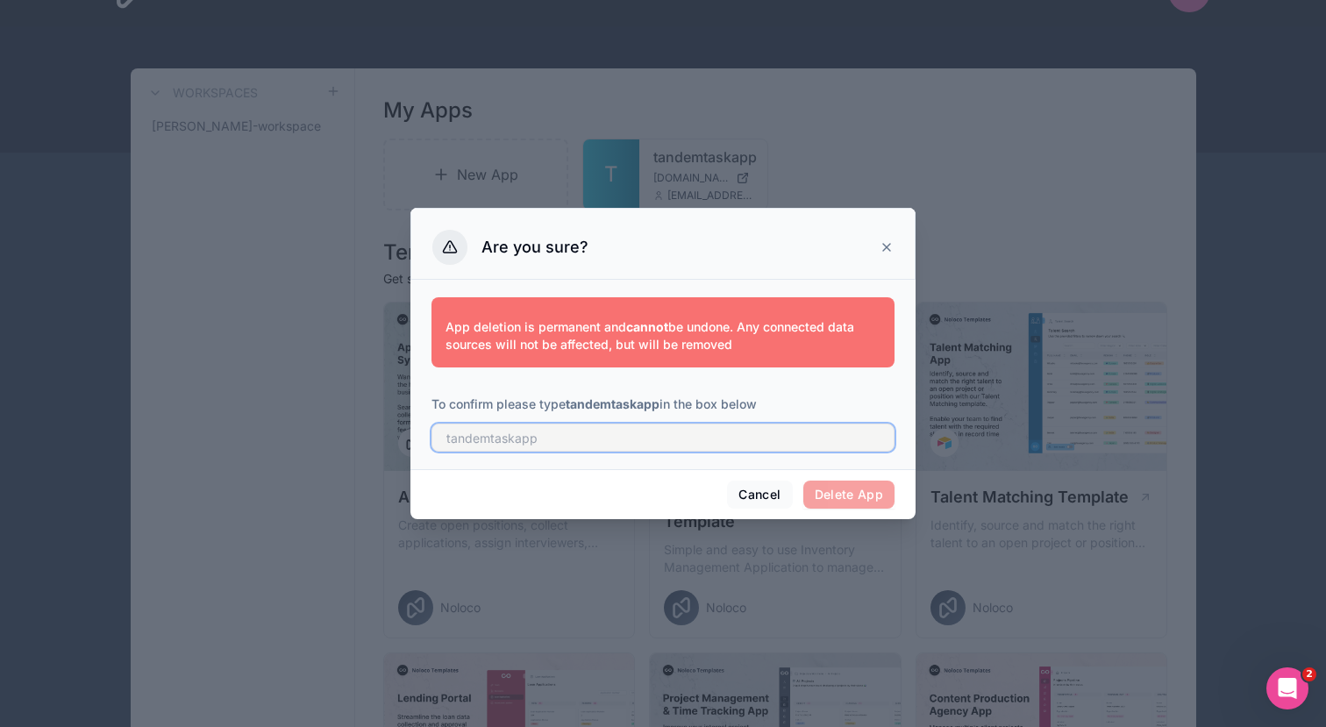
scroll to position [46, 0]
type input "tandemtaskapp"
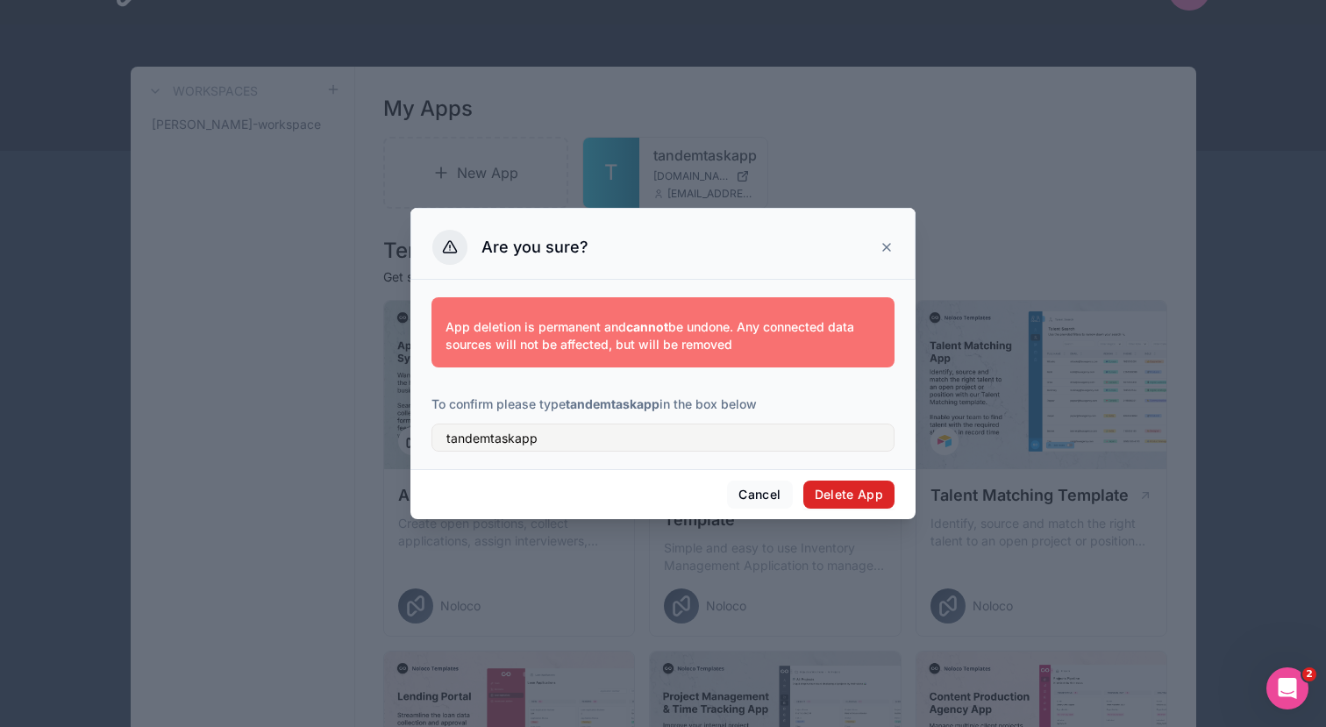
click at [862, 507] on button "Delete App" at bounding box center [849, 495] width 92 height 28
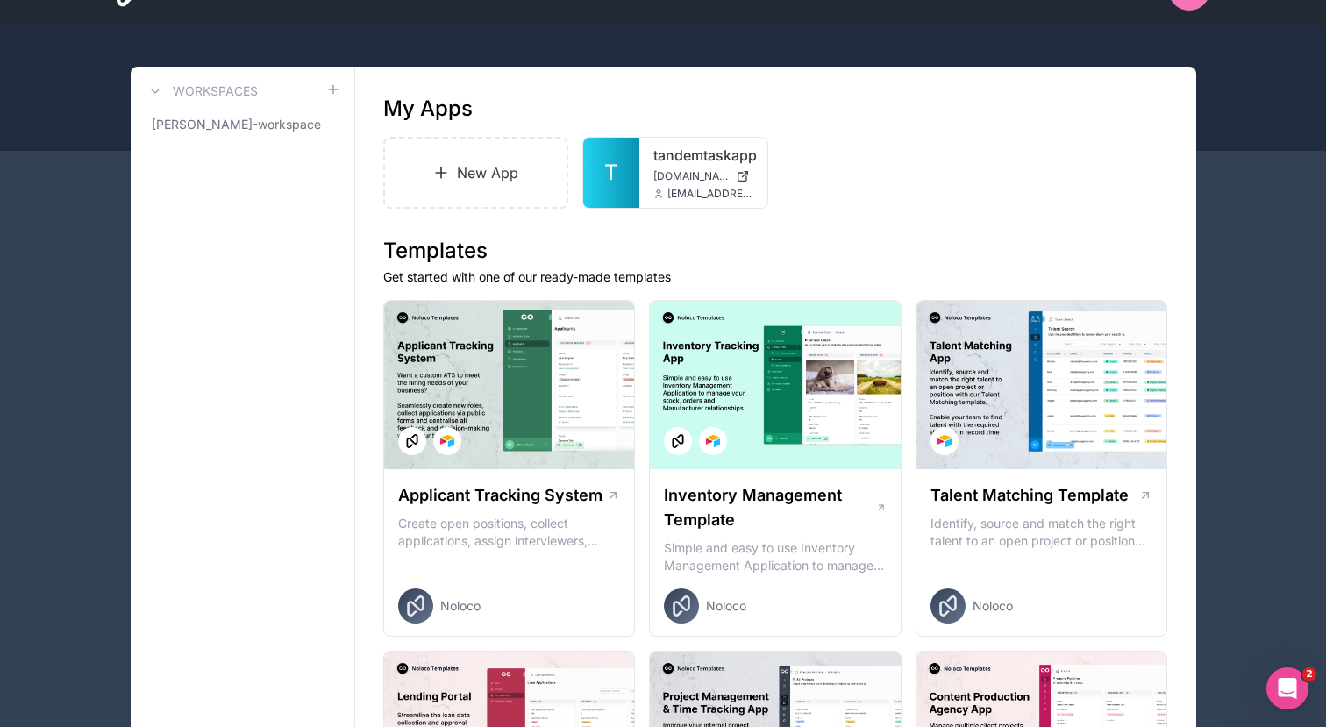
scroll to position [0, 0]
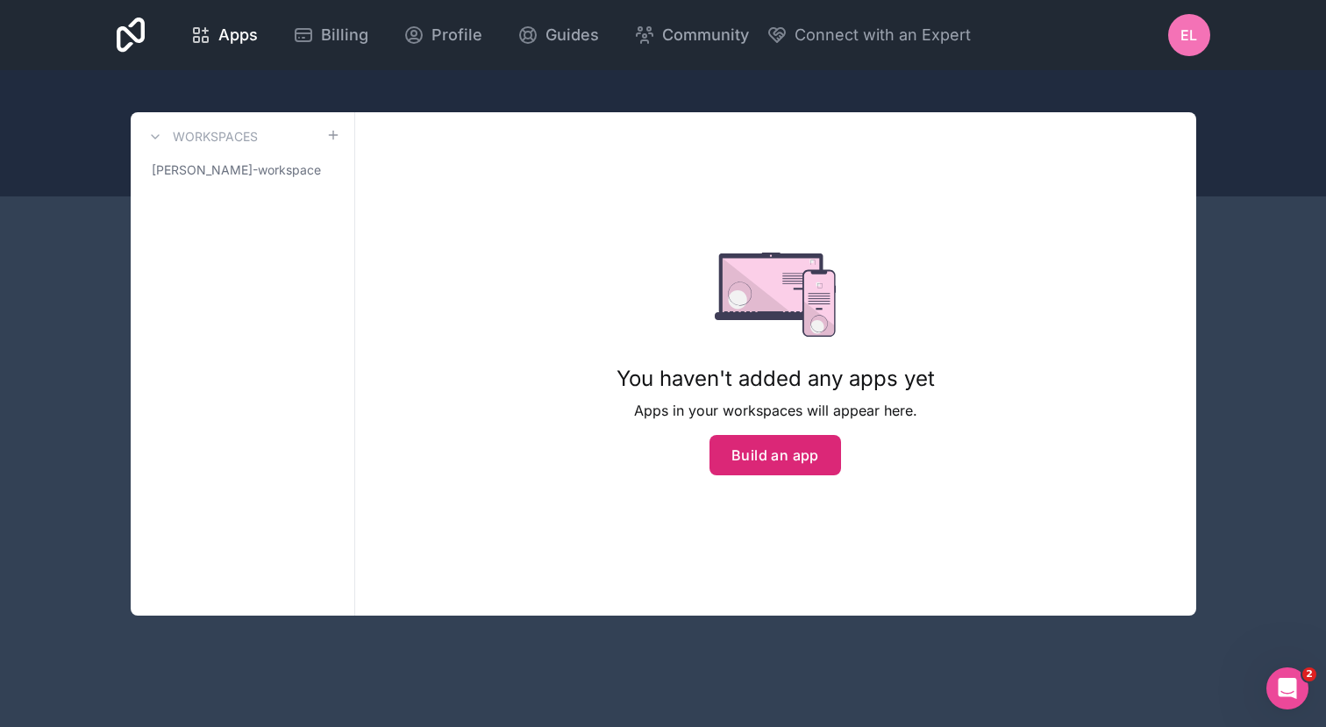
click at [787, 455] on button "Build an app" at bounding box center [775, 455] width 132 height 40
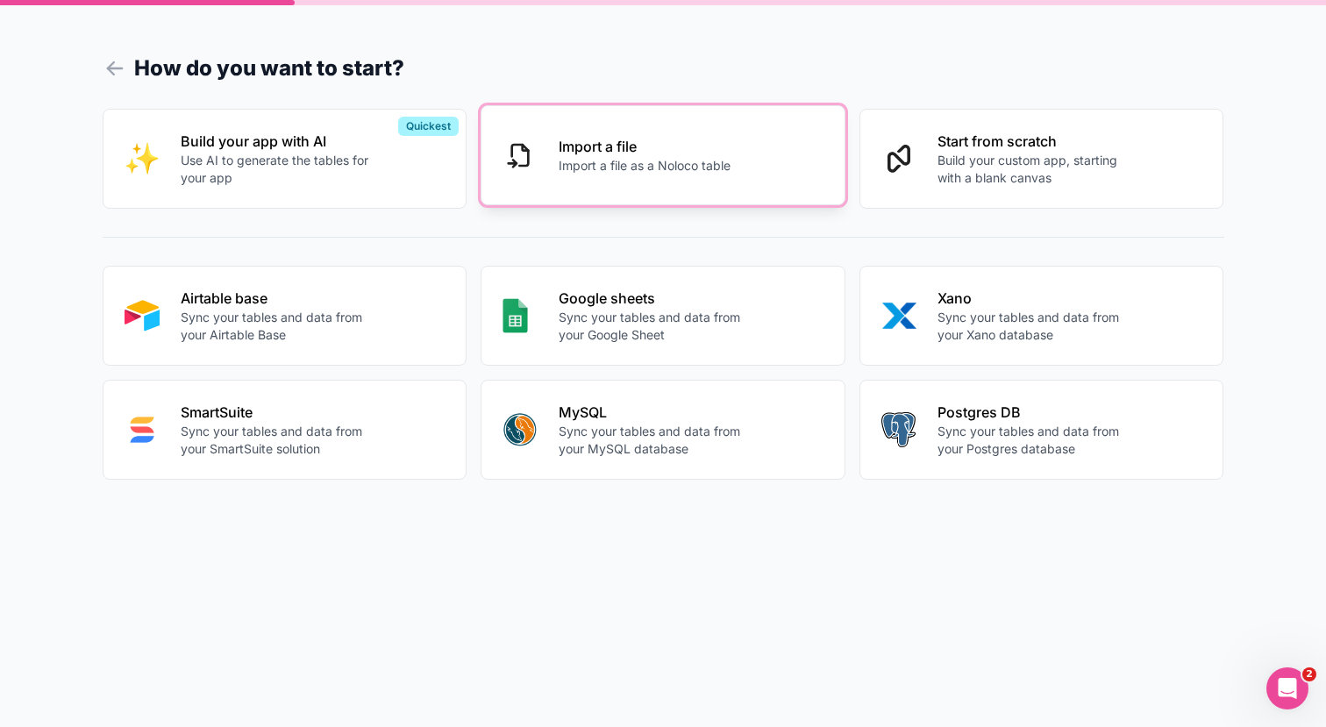
click at [672, 149] on p "Import a file" at bounding box center [645, 146] width 172 height 21
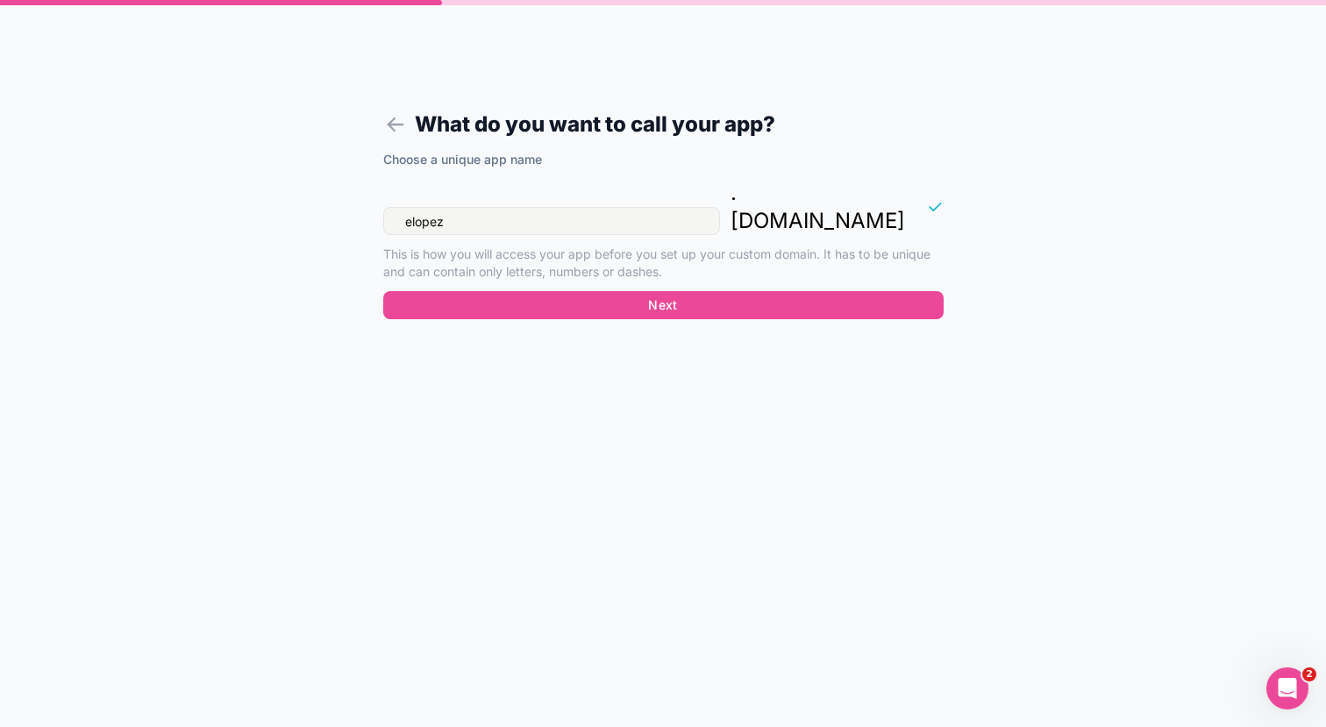
click at [624, 207] on input "elopez" at bounding box center [551, 221] width 337 height 28
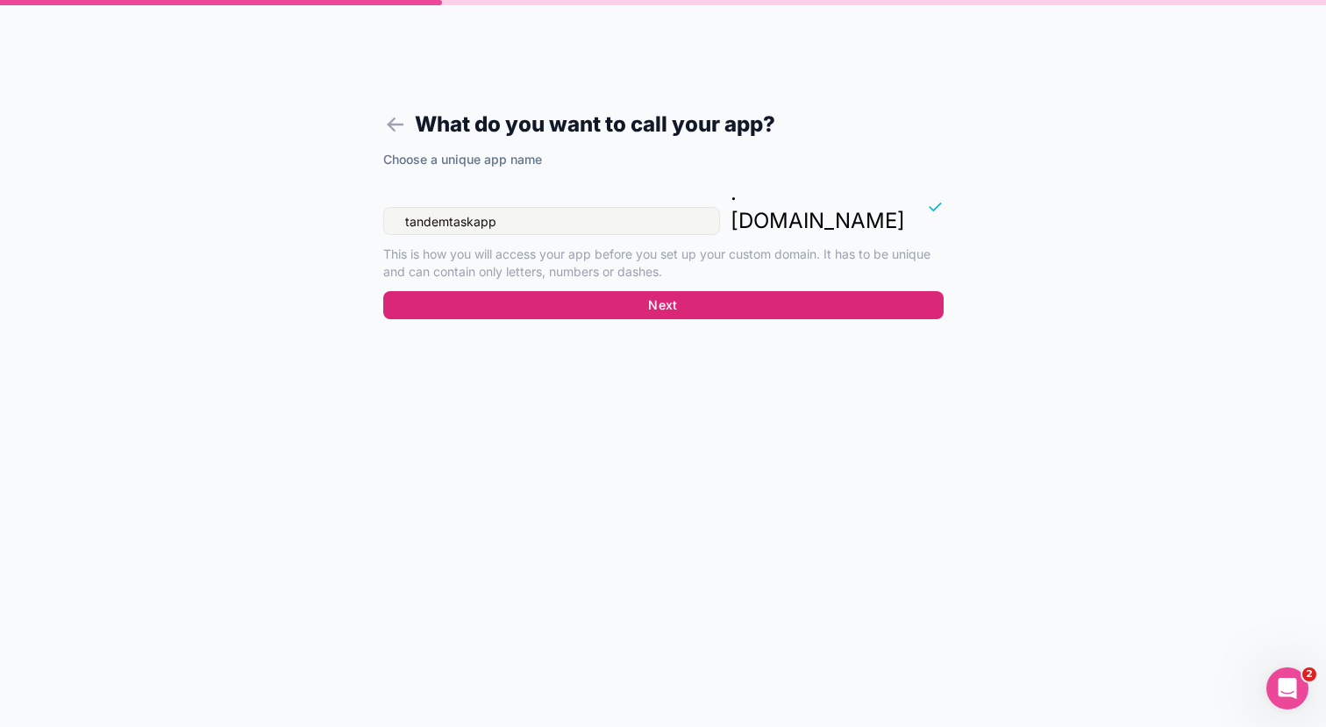
type input "tandemtaskapp"
click at [834, 291] on button "Next" at bounding box center [663, 305] width 560 height 28
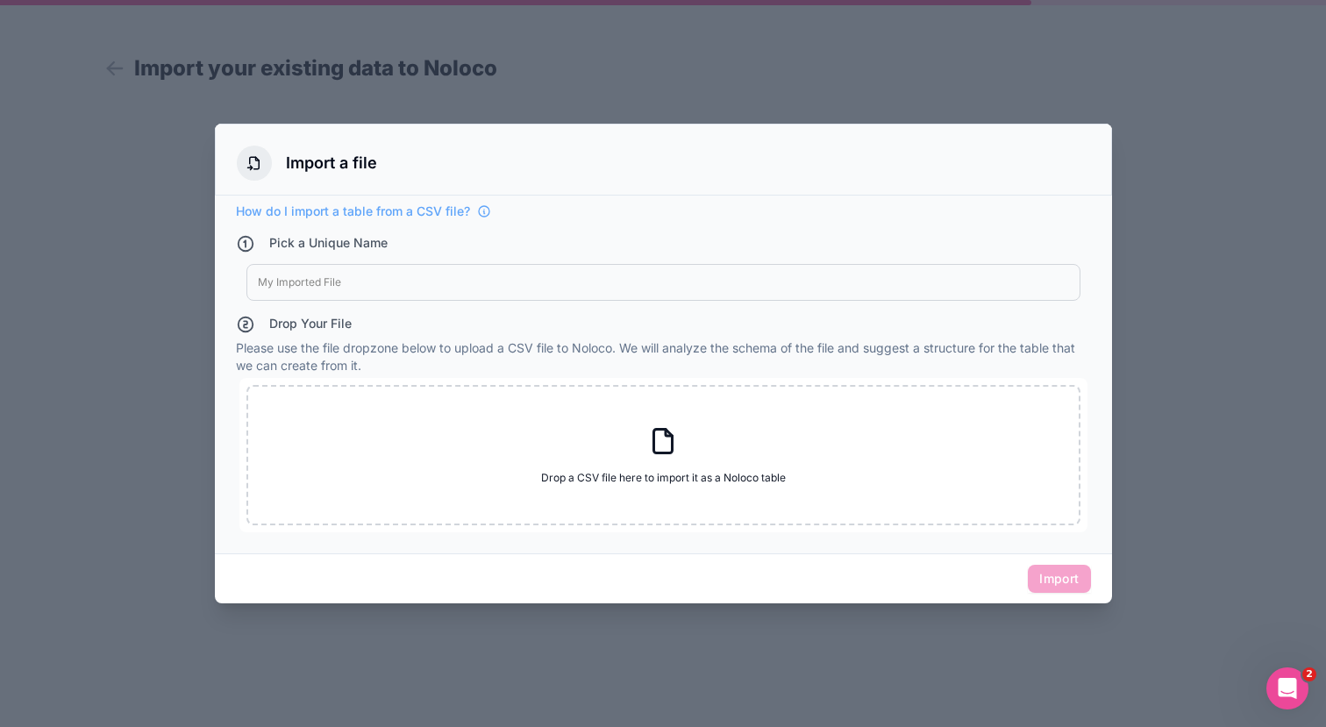
click at [360, 282] on div at bounding box center [663, 282] width 811 height 14
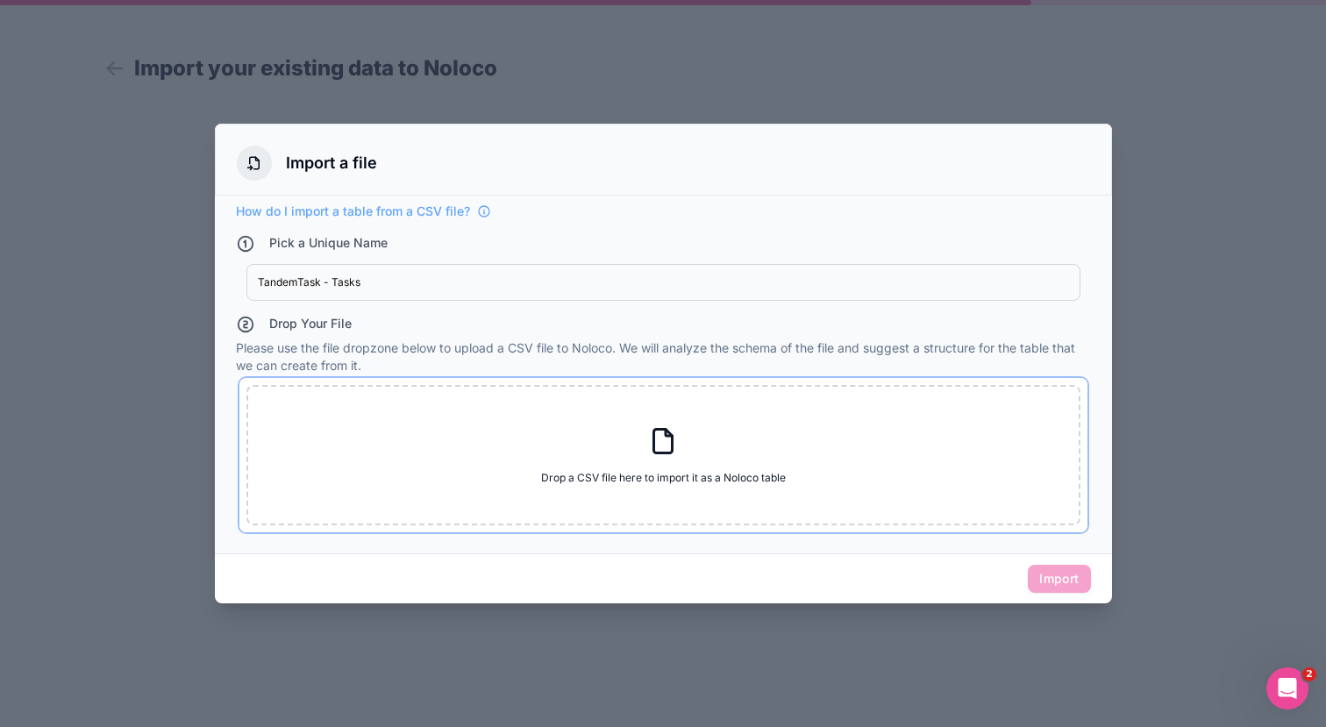
click at [656, 420] on div "Drop a CSV file here to import it as a Noloco table Drop a CSV file here to imp…" at bounding box center [663, 455] width 834 height 140
type input "C:\fakepath\Tasks-All.csv"
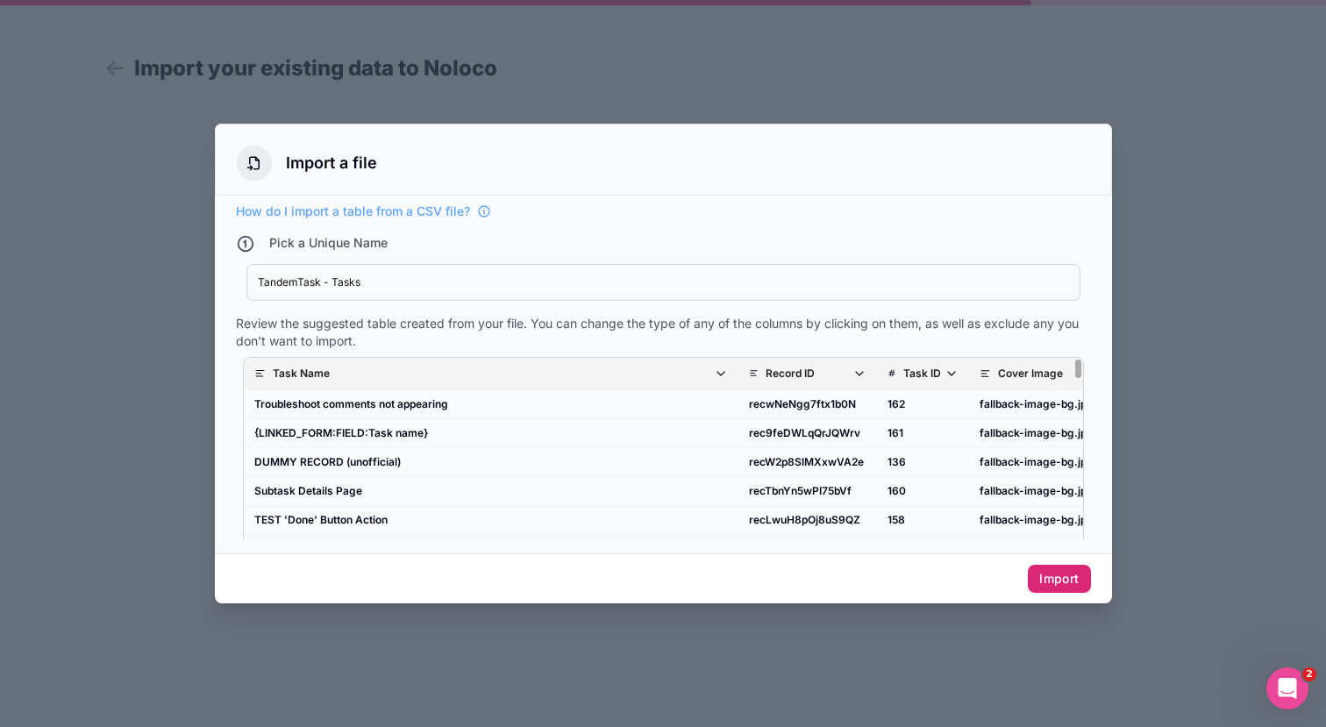
click at [1068, 583] on button "Import" at bounding box center [1059, 579] width 62 height 28
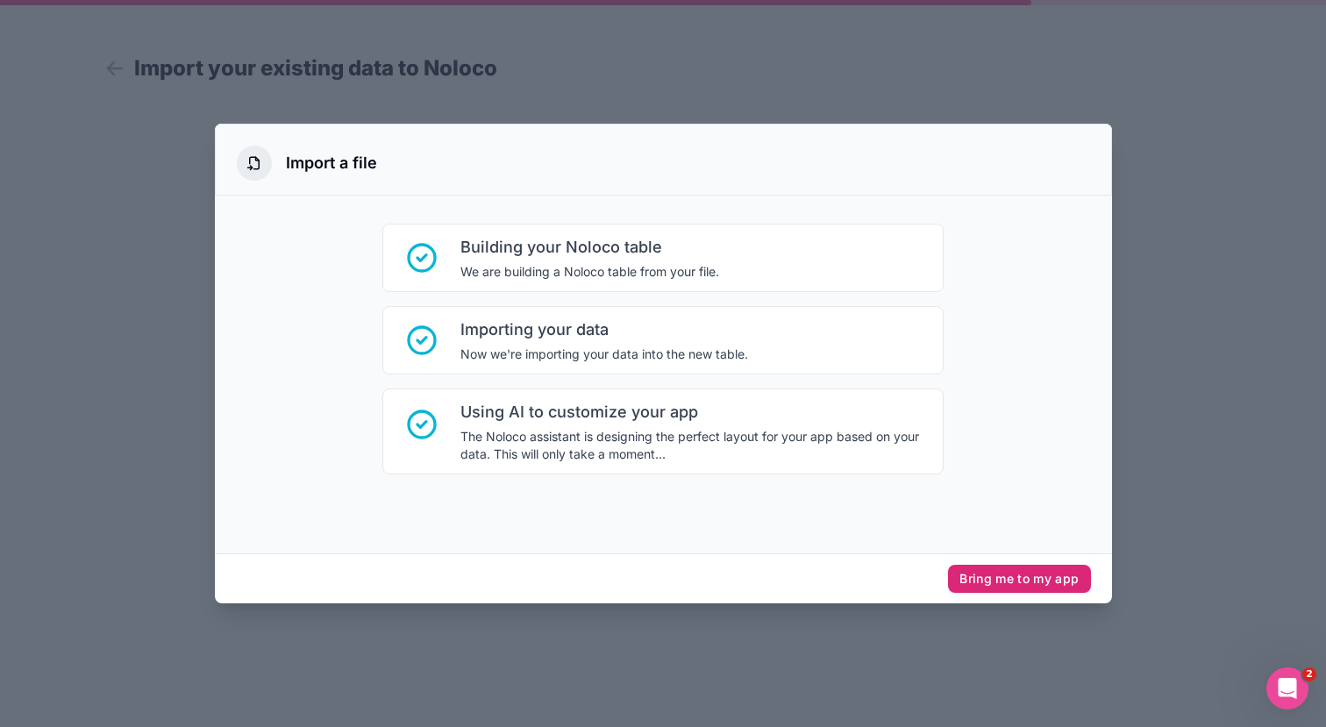
click at [1064, 582] on button "Bring me to my app" at bounding box center [1019, 579] width 142 height 28
